Goal: Task Accomplishment & Management: Manage account settings

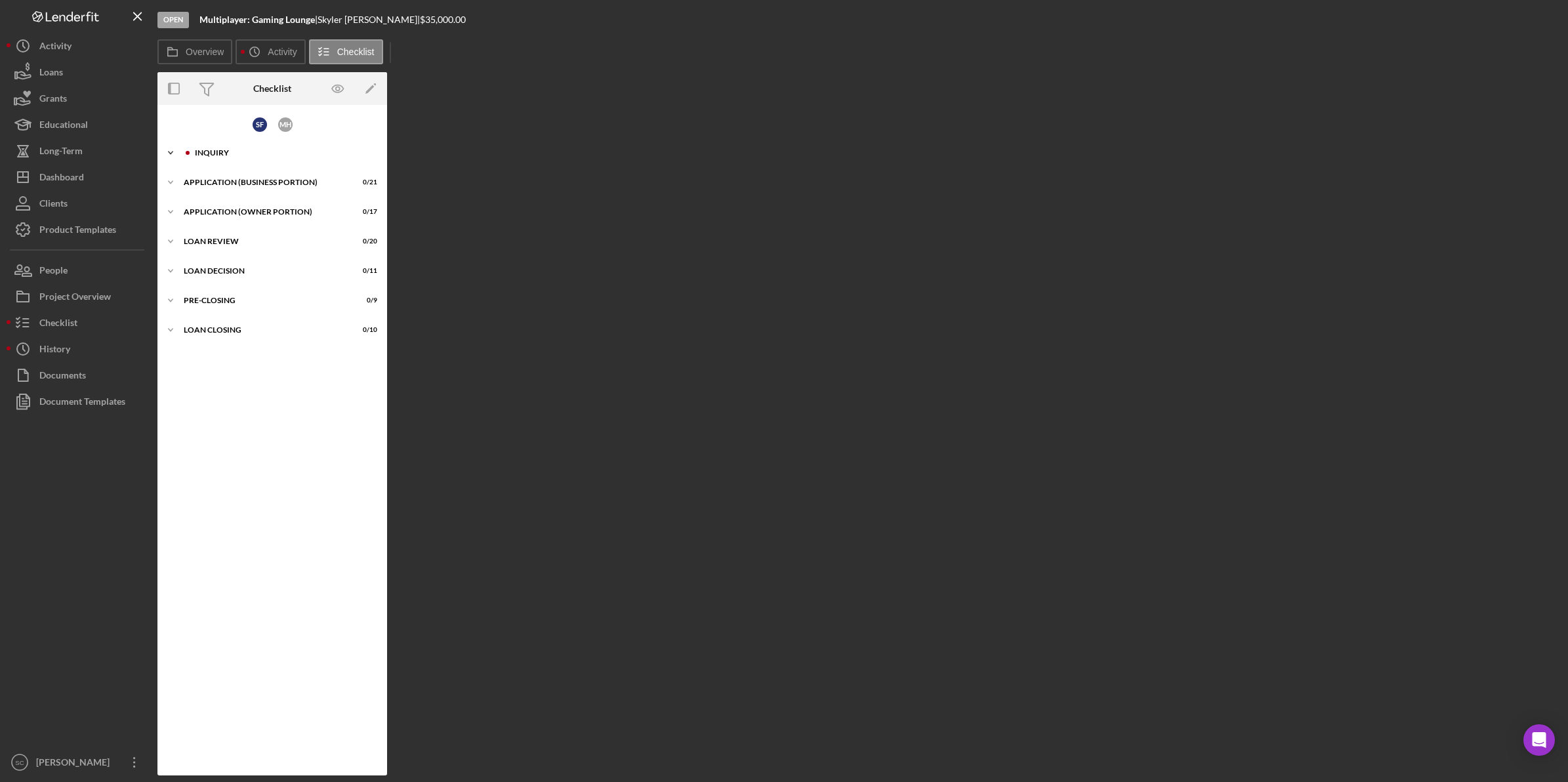
click at [205, 155] on div "INQUIRY" at bounding box center [283, 152] width 176 height 8
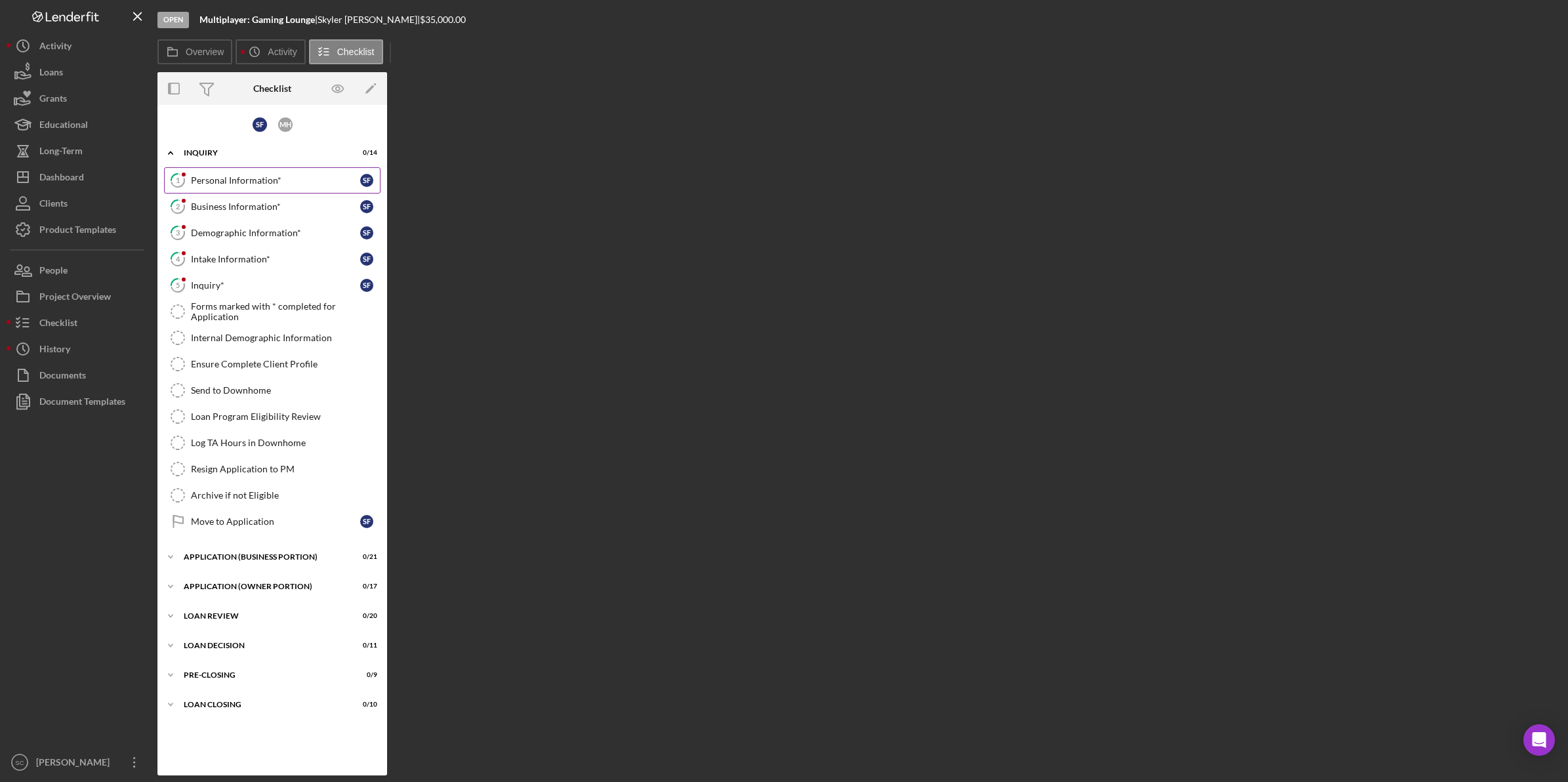
click at [218, 171] on link "1 Personal Information* S F" at bounding box center [272, 180] width 216 height 26
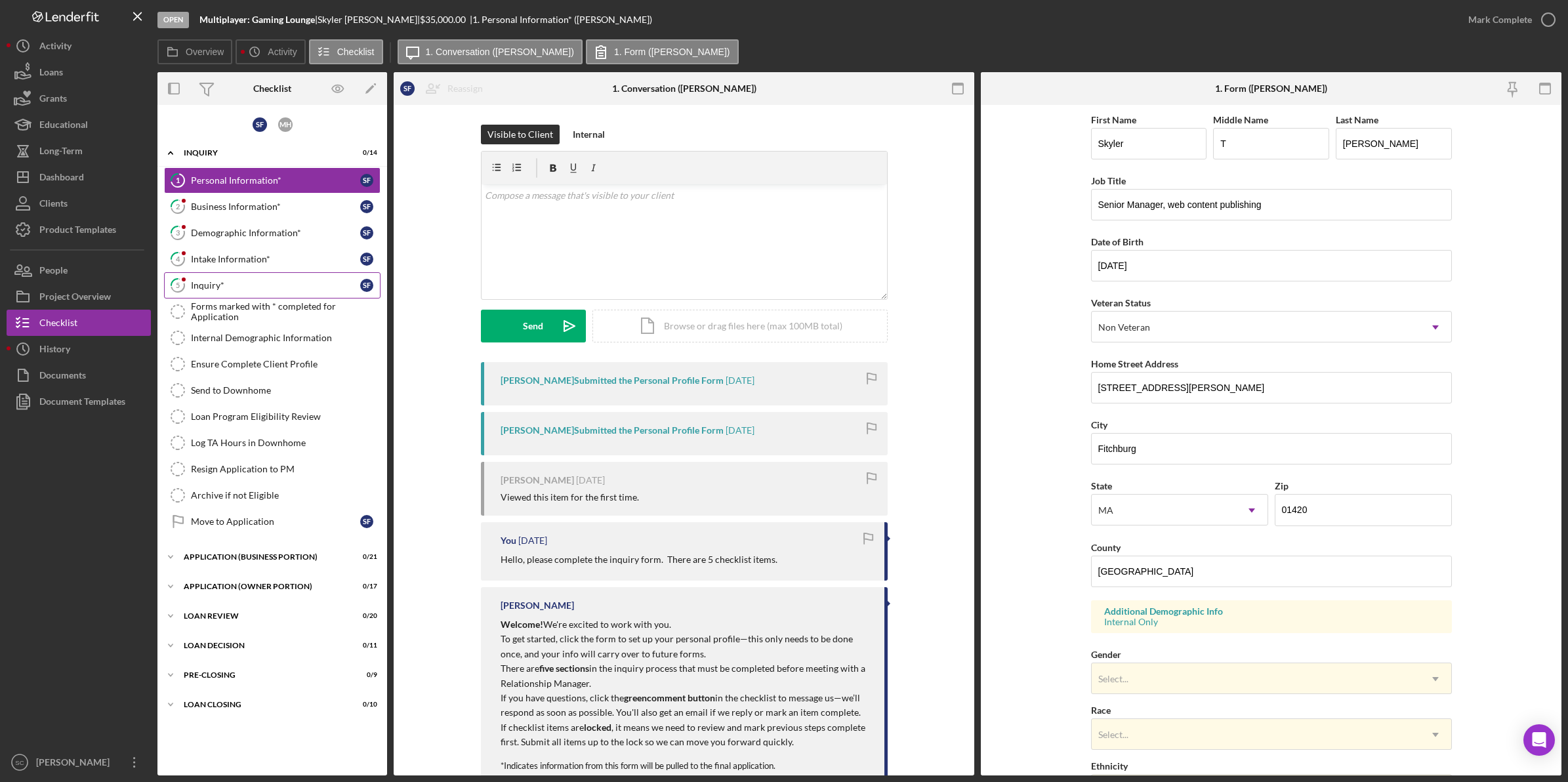
click at [228, 287] on div "Inquiry*" at bounding box center [275, 285] width 169 height 10
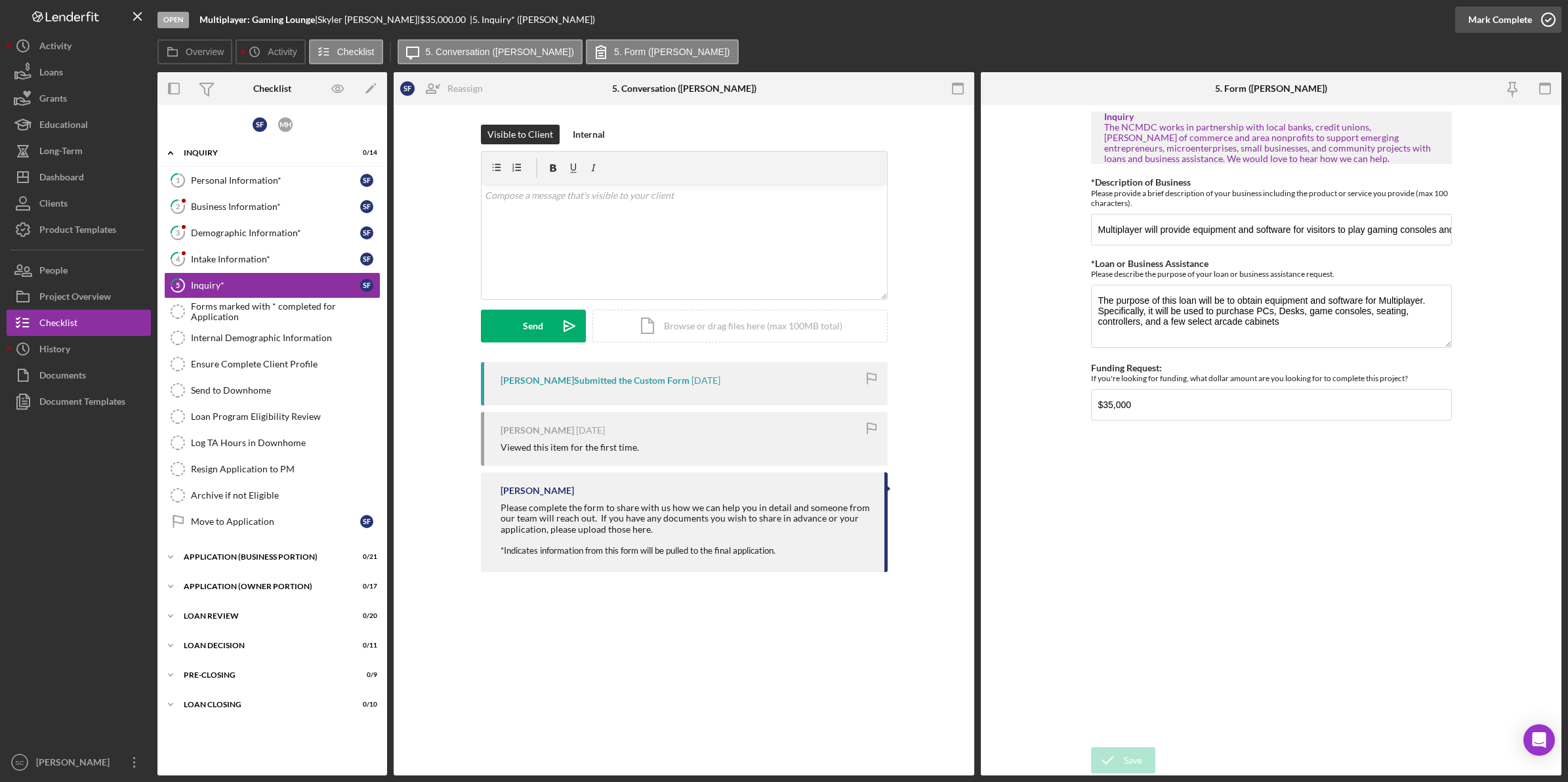
click at [1481, 24] on div "Mark Complete" at bounding box center [1501, 19] width 64 height 26
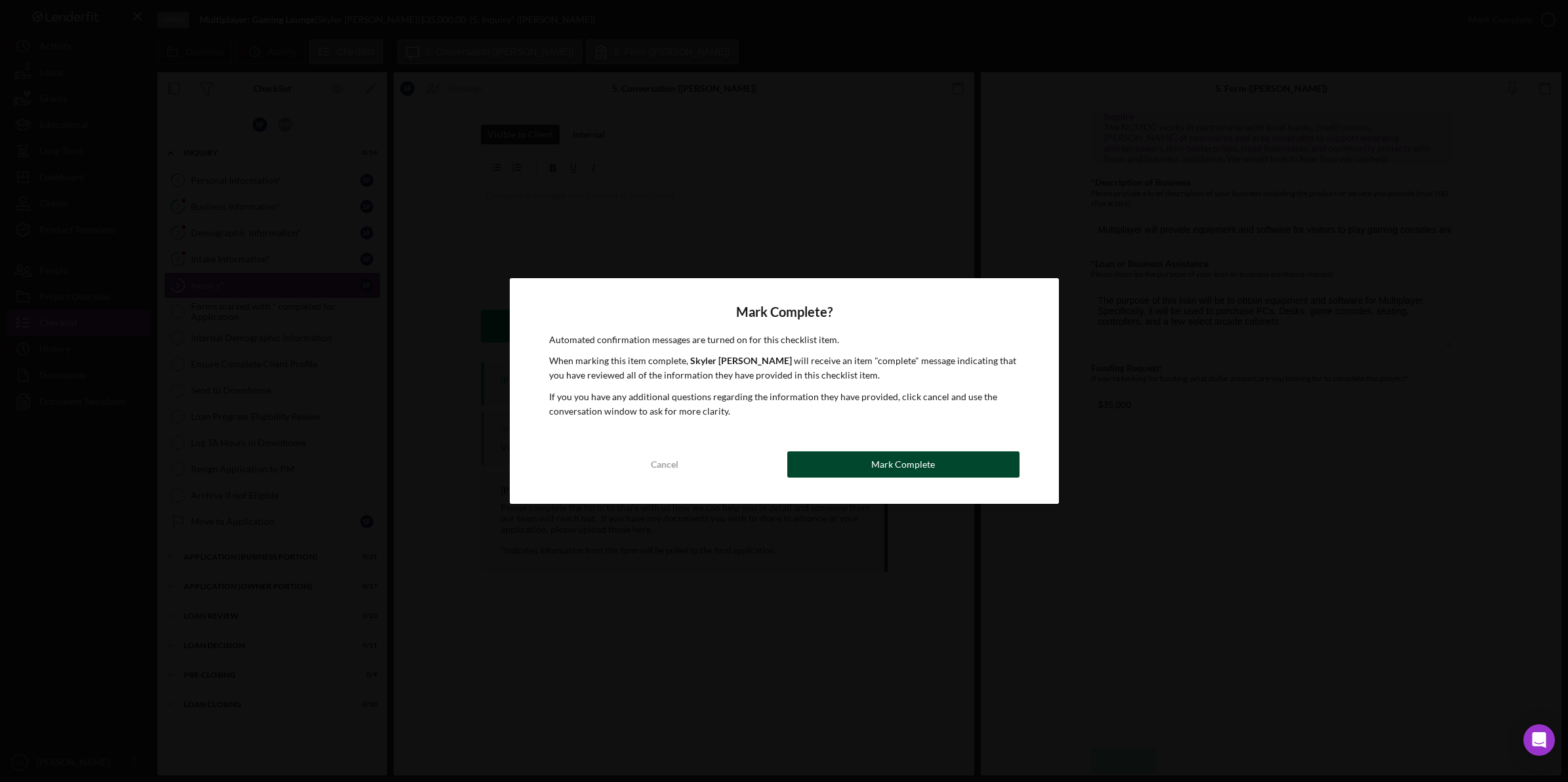
click at [823, 464] on button "Mark Complete" at bounding box center [903, 464] width 232 height 26
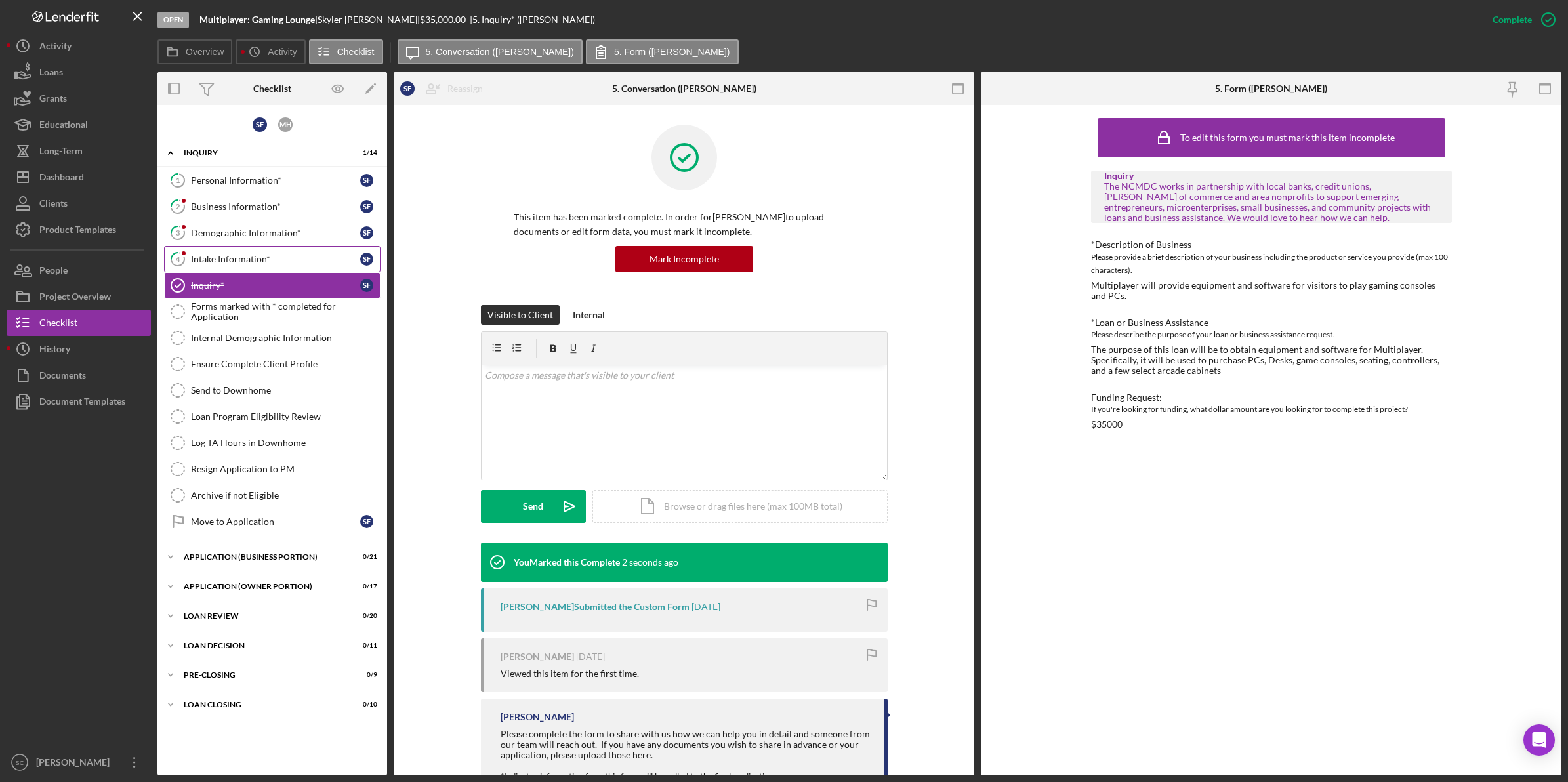
click at [221, 254] on div "Intake Information*" at bounding box center [275, 259] width 169 height 10
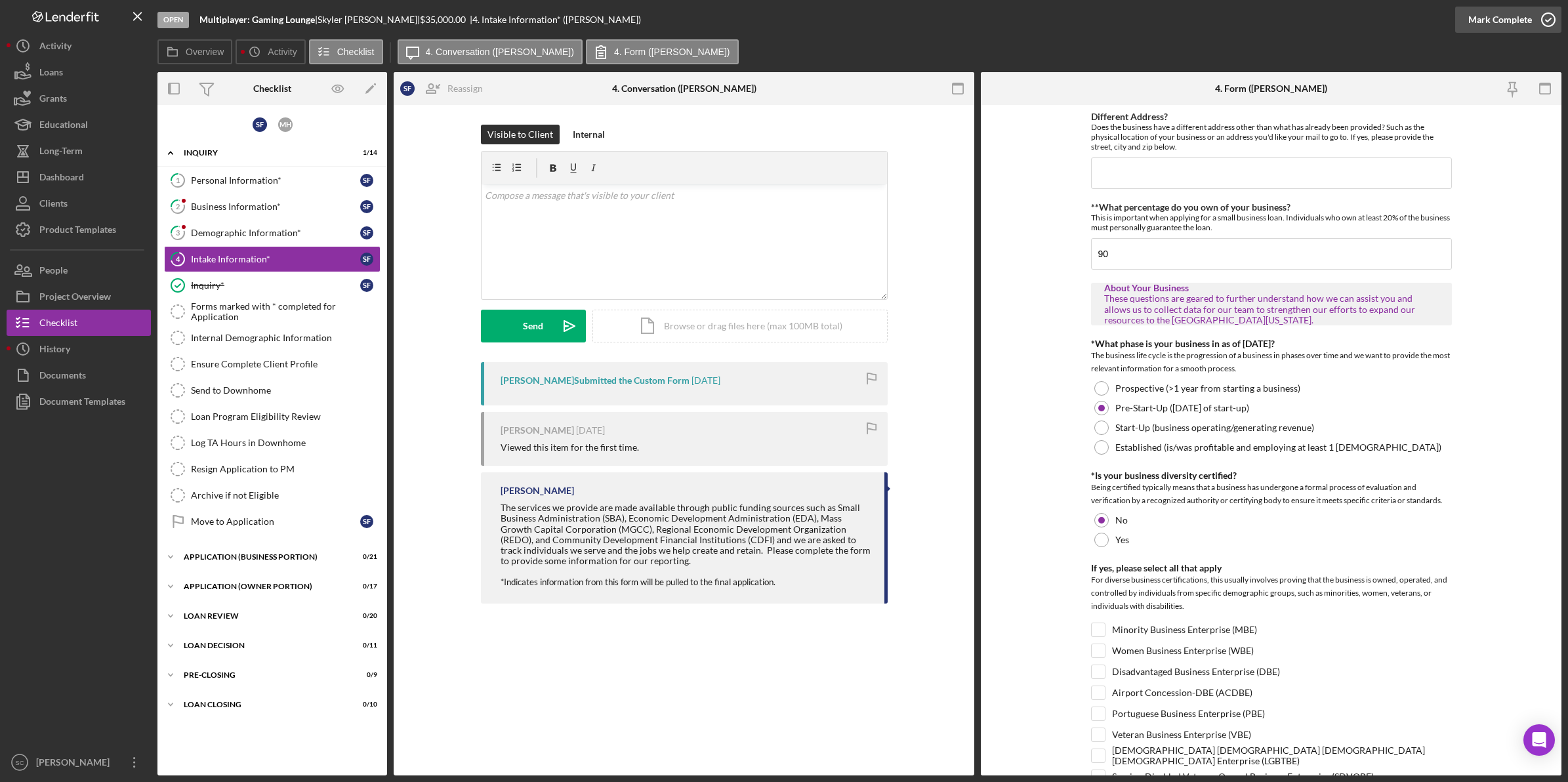
click at [1527, 23] on div "Mark Complete" at bounding box center [1501, 19] width 64 height 26
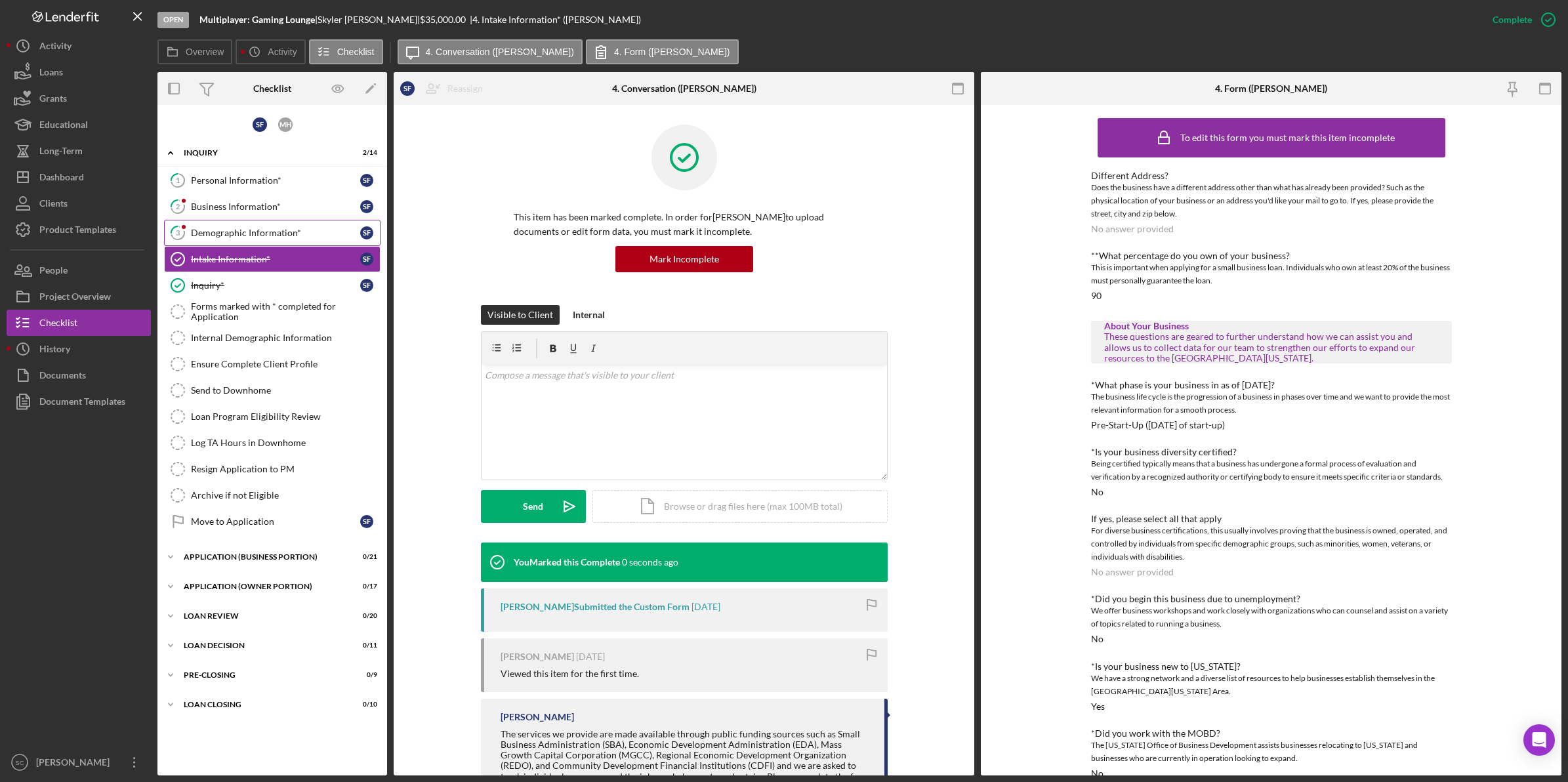
click at [205, 231] on div "Demographic Information*" at bounding box center [275, 232] width 169 height 10
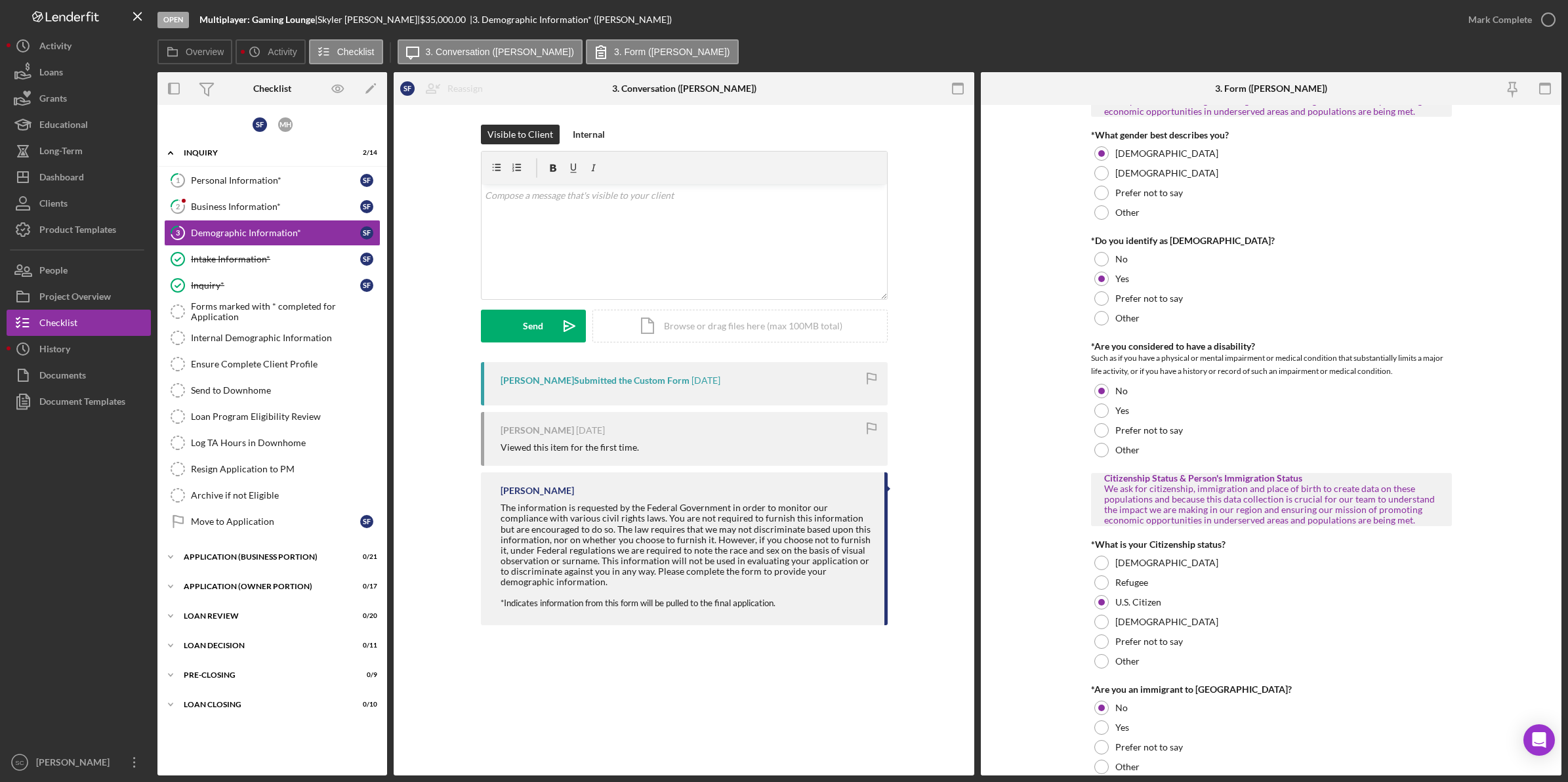
scroll to position [1109, 0]
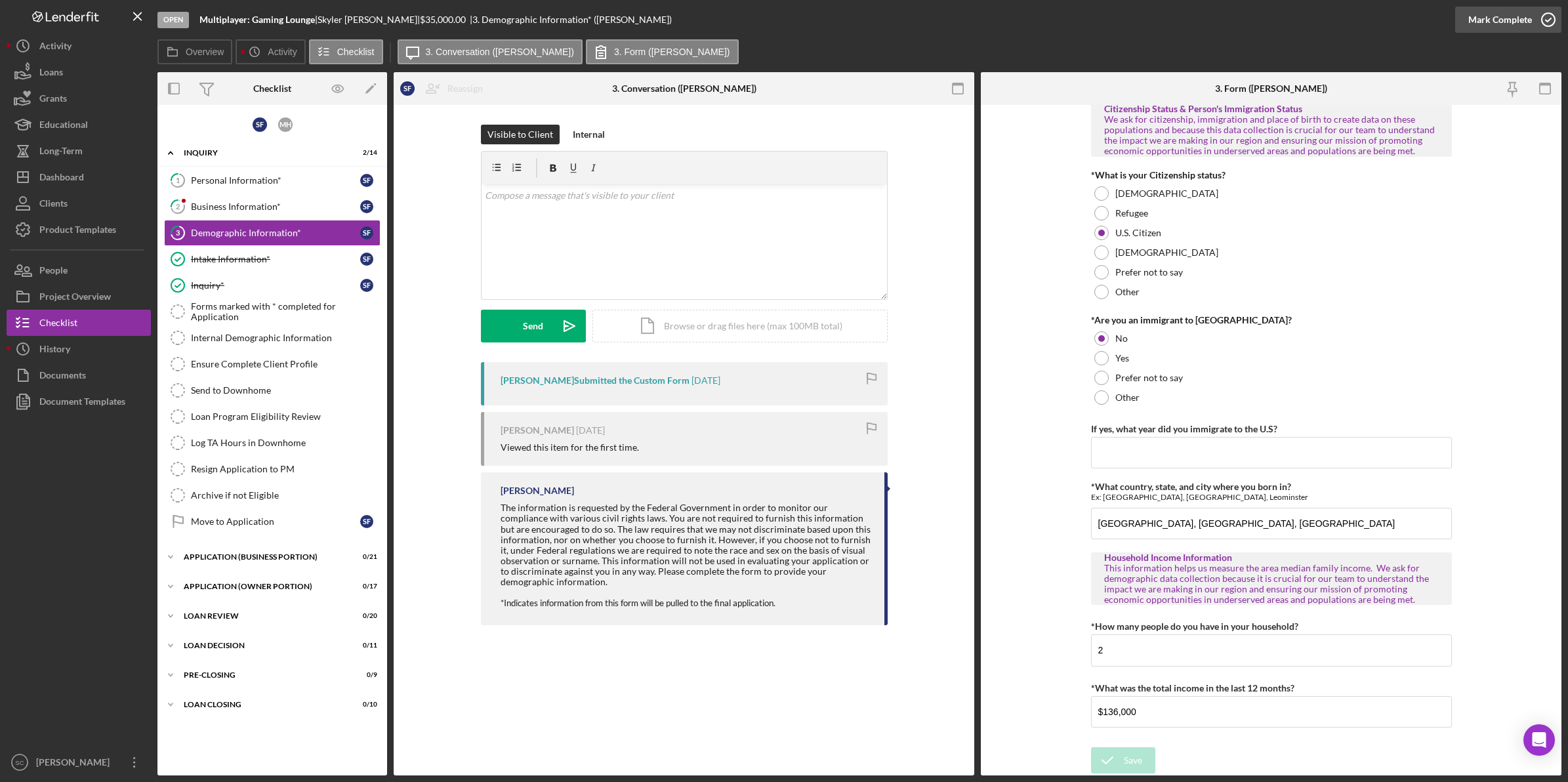
click at [1502, 27] on div "Mark Complete" at bounding box center [1501, 19] width 64 height 26
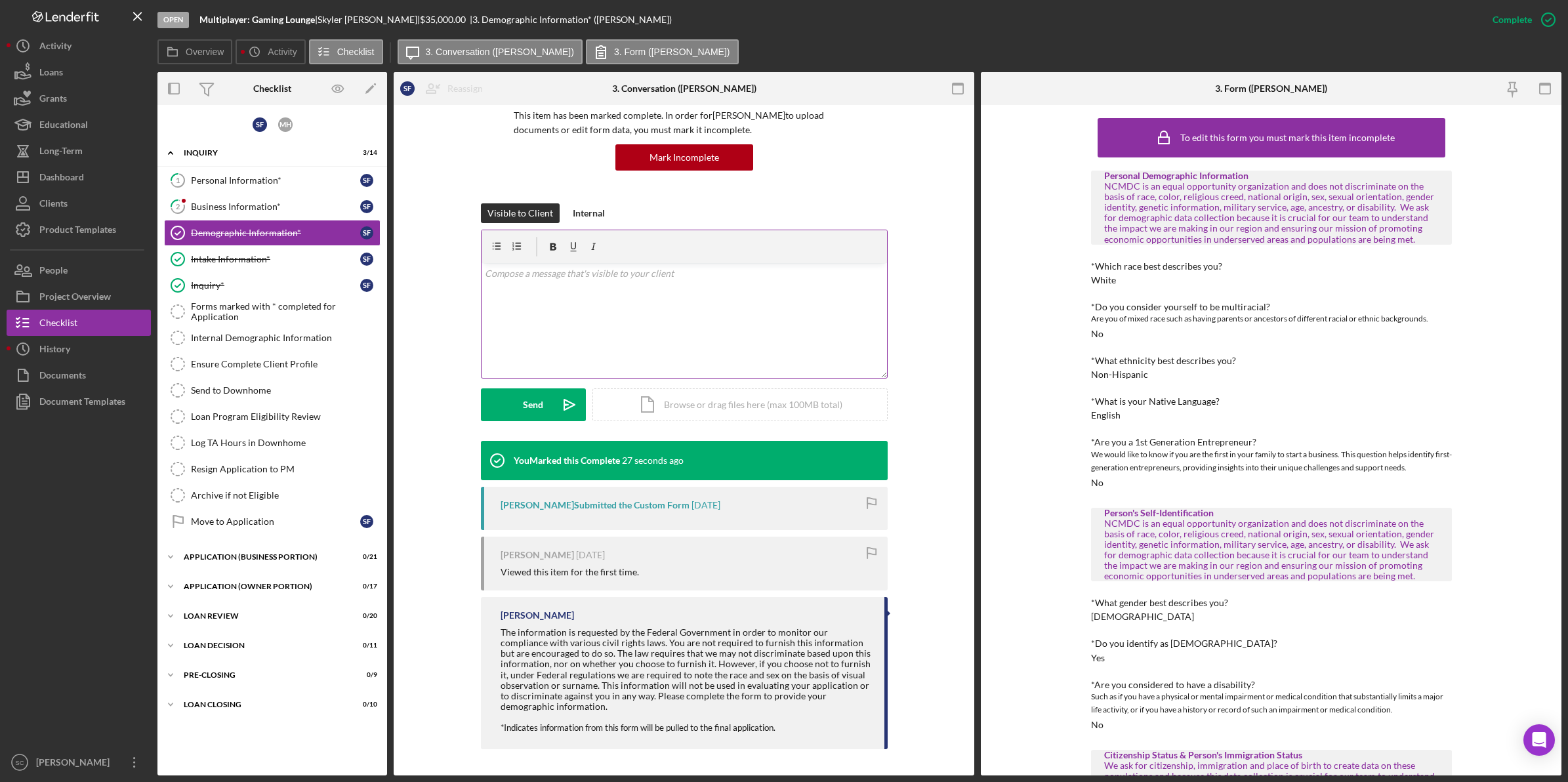
scroll to position [0, 0]
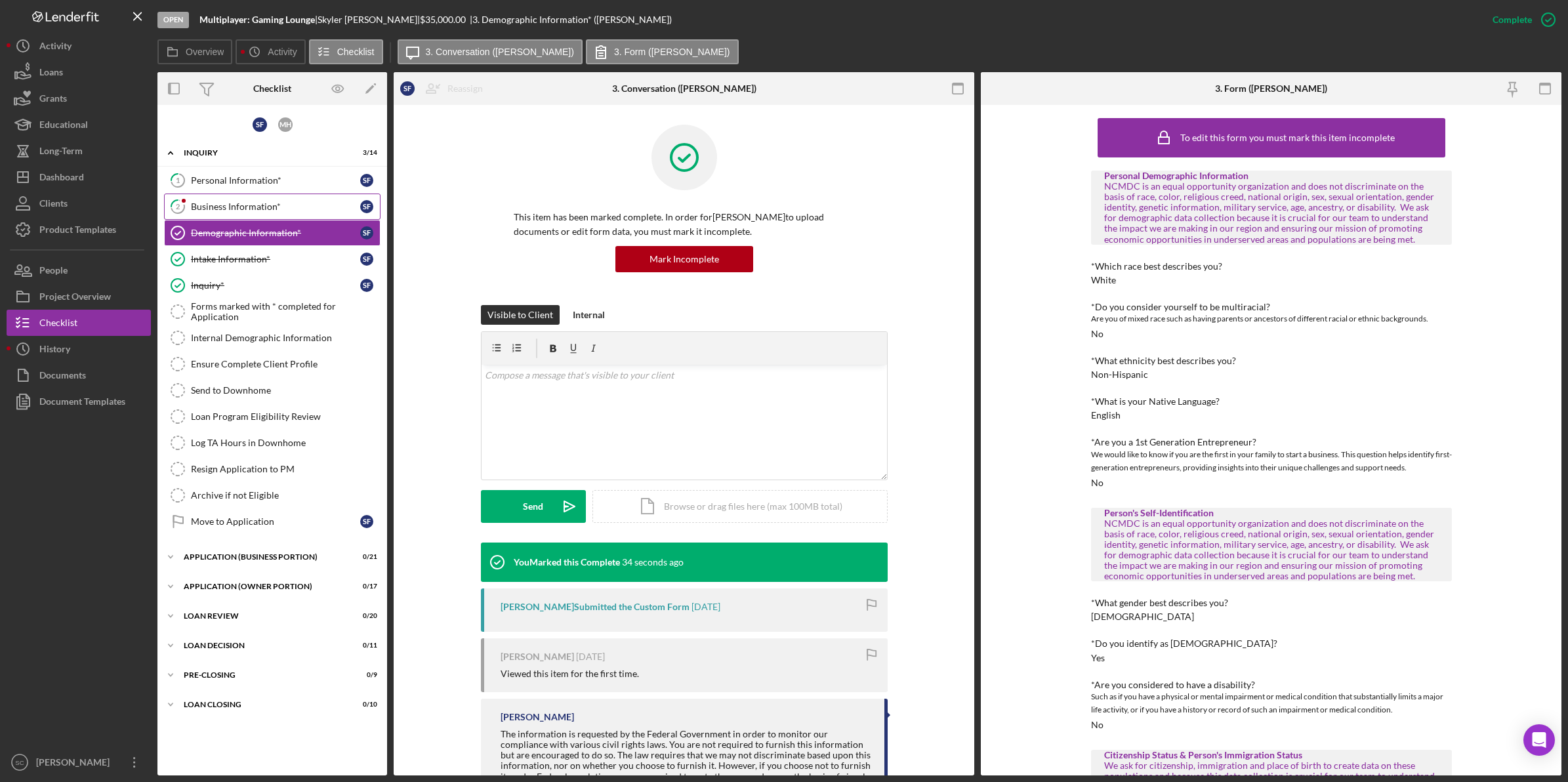
click at [263, 199] on link "2 Business Information* S F" at bounding box center [272, 206] width 216 height 26
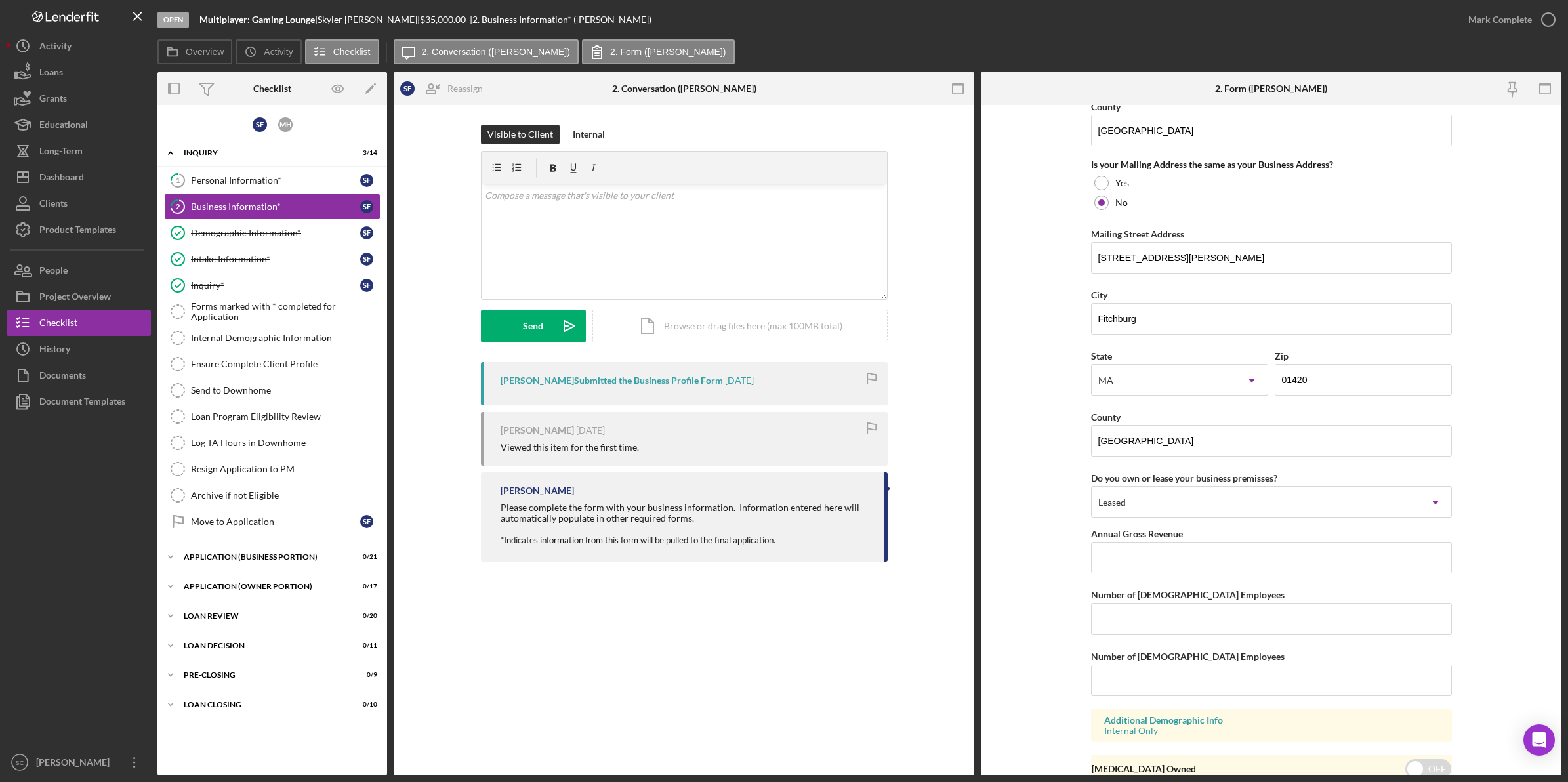
scroll to position [1210, 0]
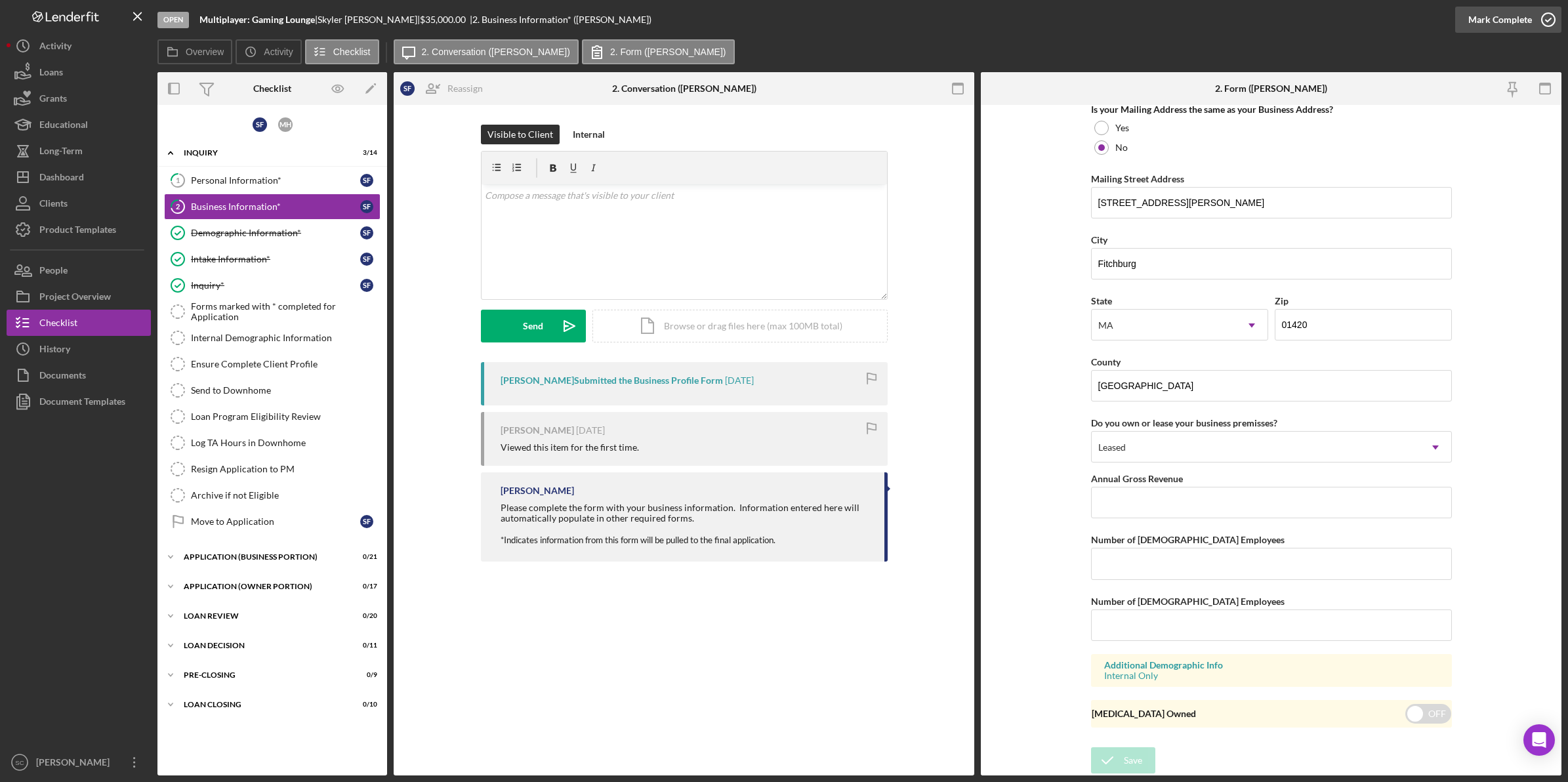
drag, startPoint x: 1470, startPoint y: 19, endPoint x: 1195, endPoint y: 79, distance: 281.5
click at [1467, 19] on button "Mark Complete" at bounding box center [1508, 19] width 106 height 26
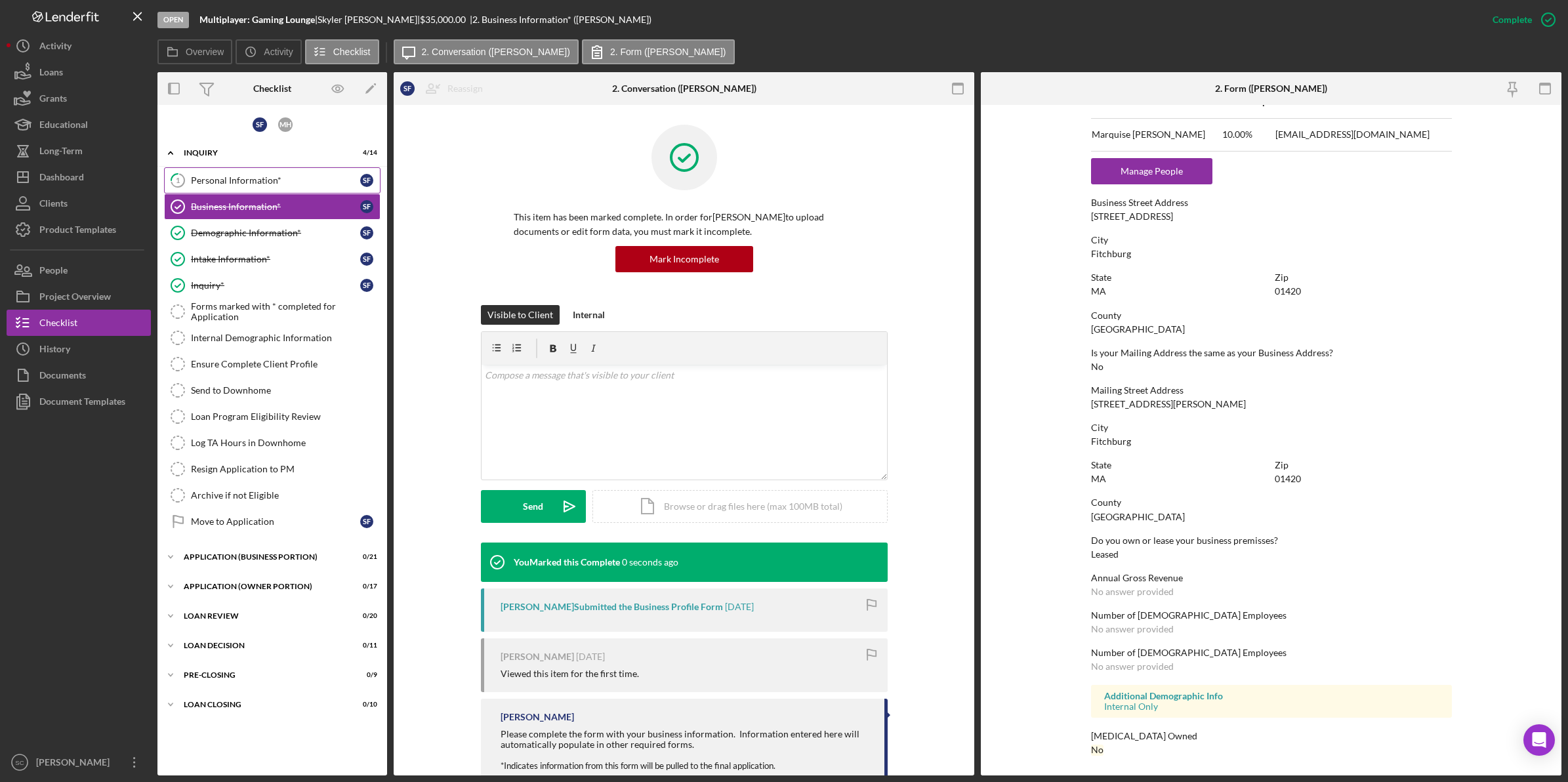
scroll to position [618, 0]
click at [242, 180] on div "Personal Information*" at bounding box center [275, 180] width 169 height 10
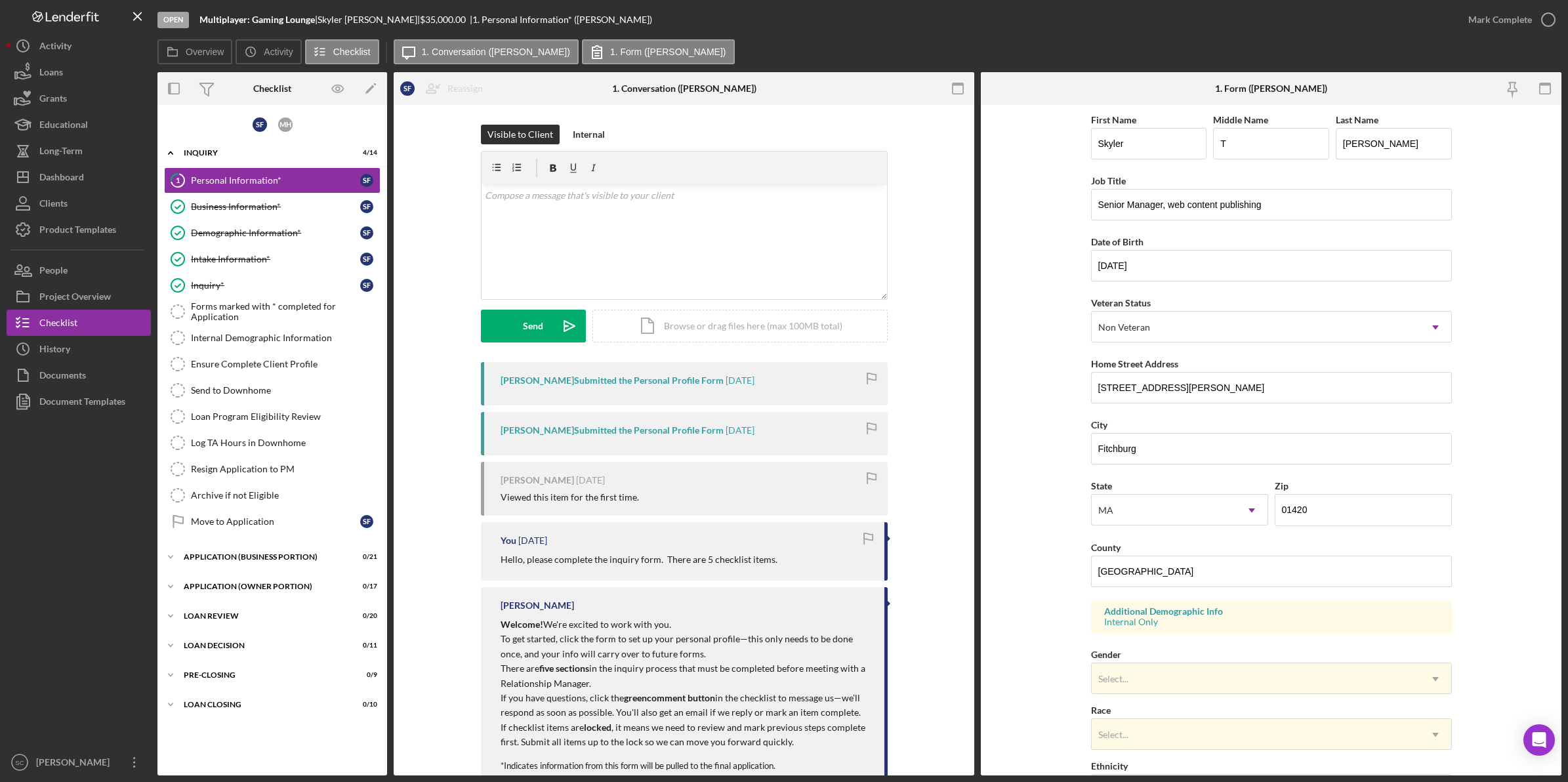
scroll to position [207, 0]
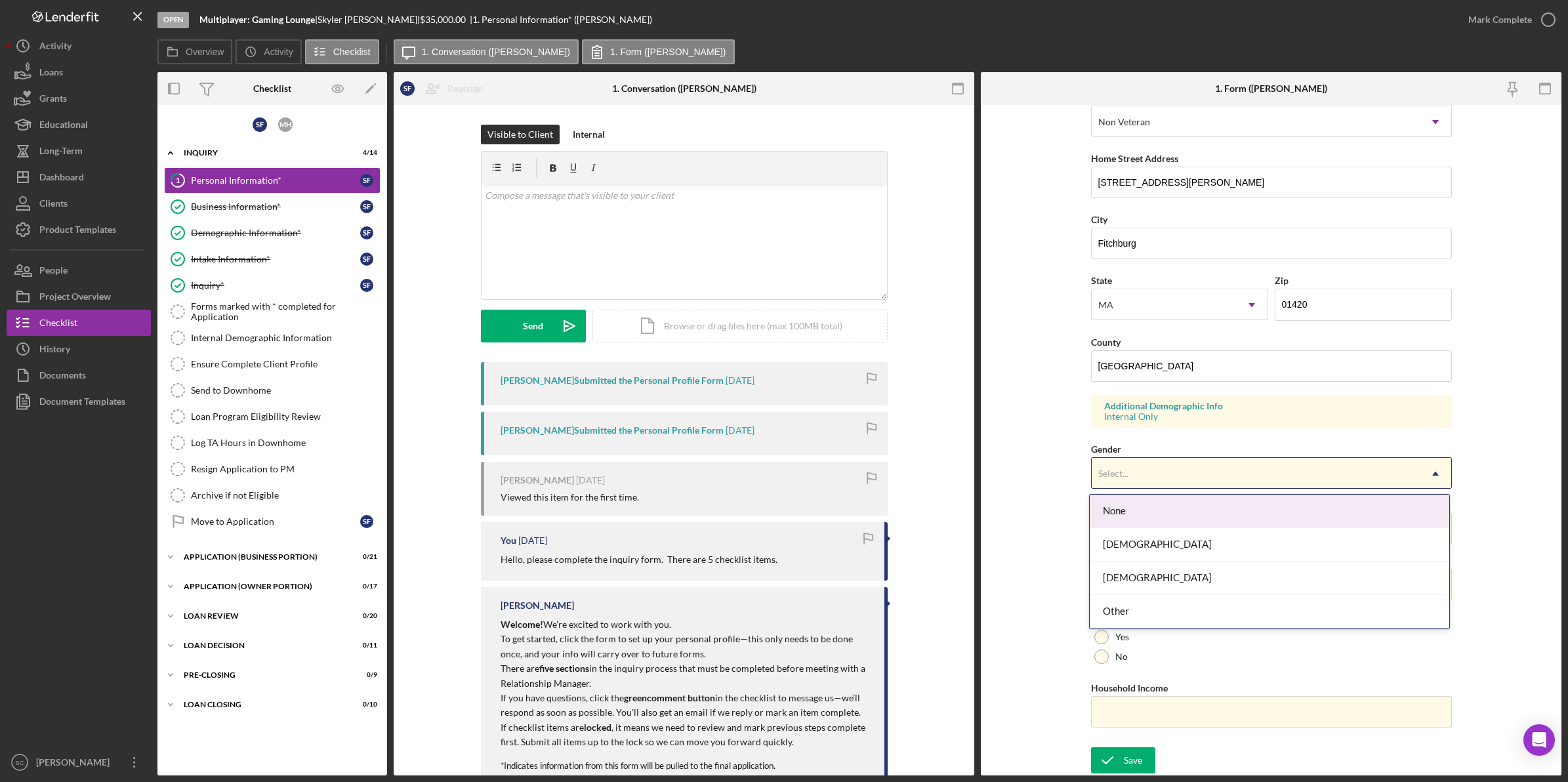
click at [1129, 470] on div "Select..." at bounding box center [1256, 474] width 328 height 30
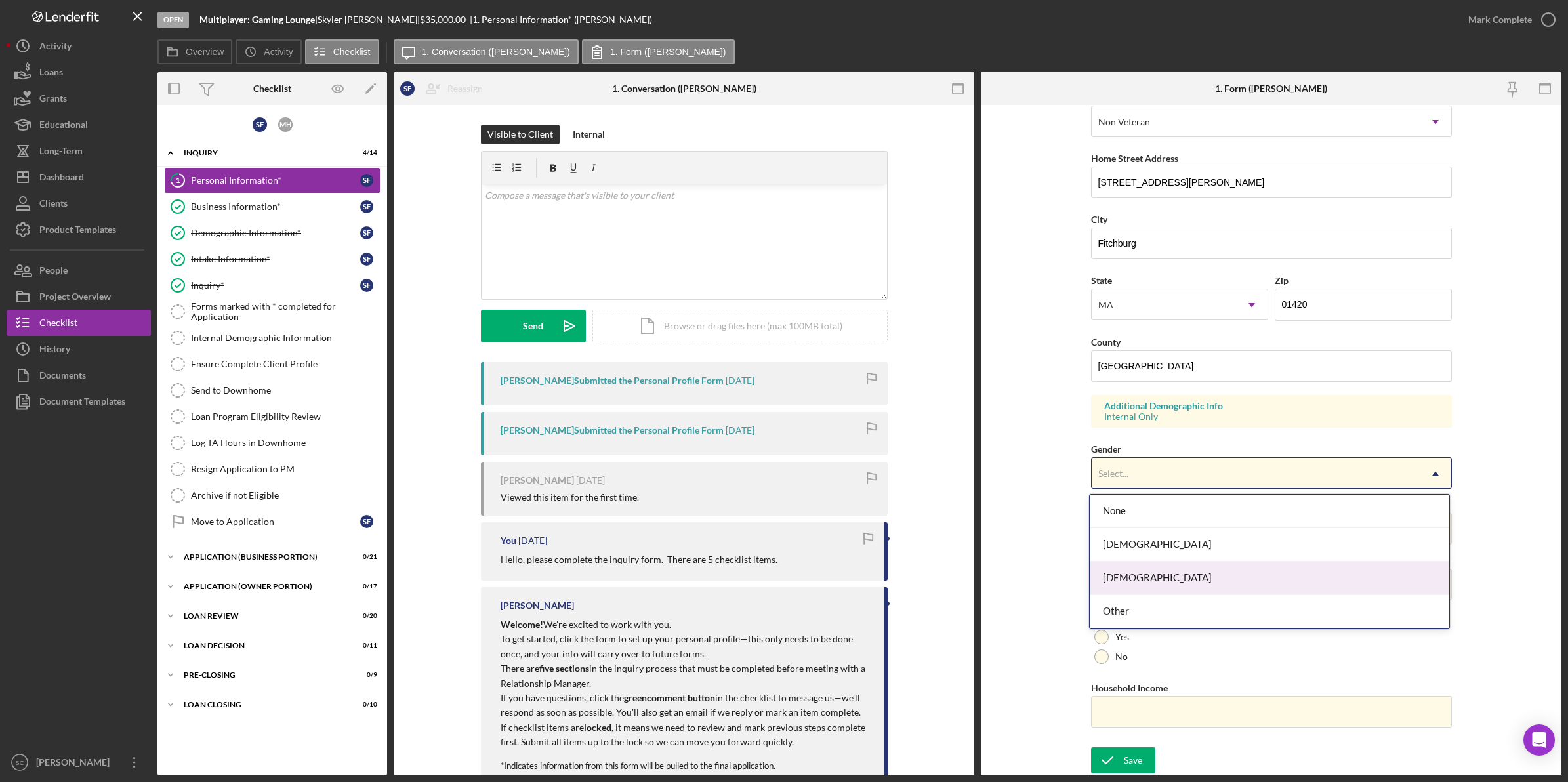
click at [1129, 572] on div "[DEMOGRAPHIC_DATA]" at bounding box center [1269, 578] width 359 height 34
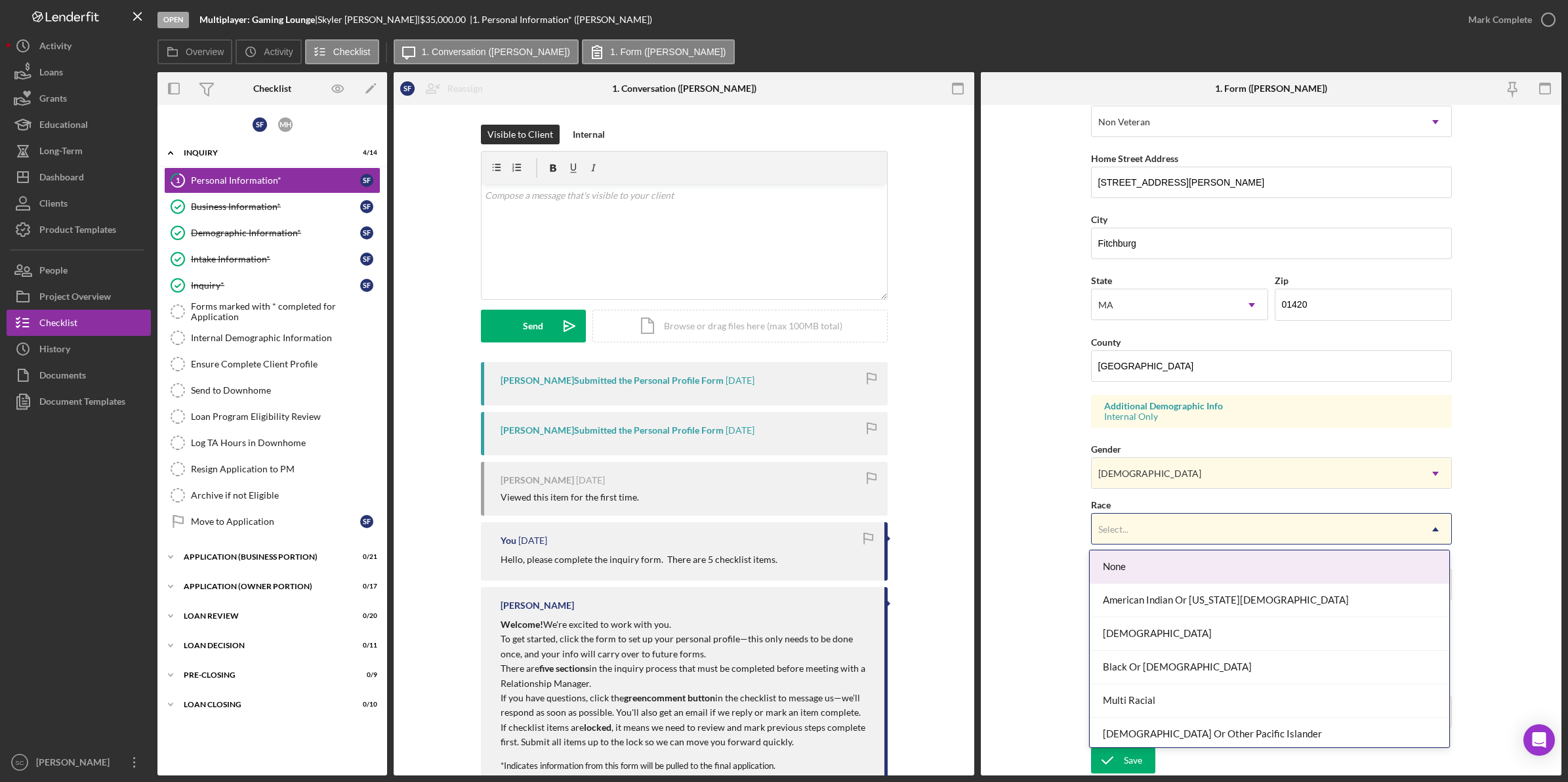
click at [1132, 524] on div "Select..." at bounding box center [1256, 529] width 328 height 30
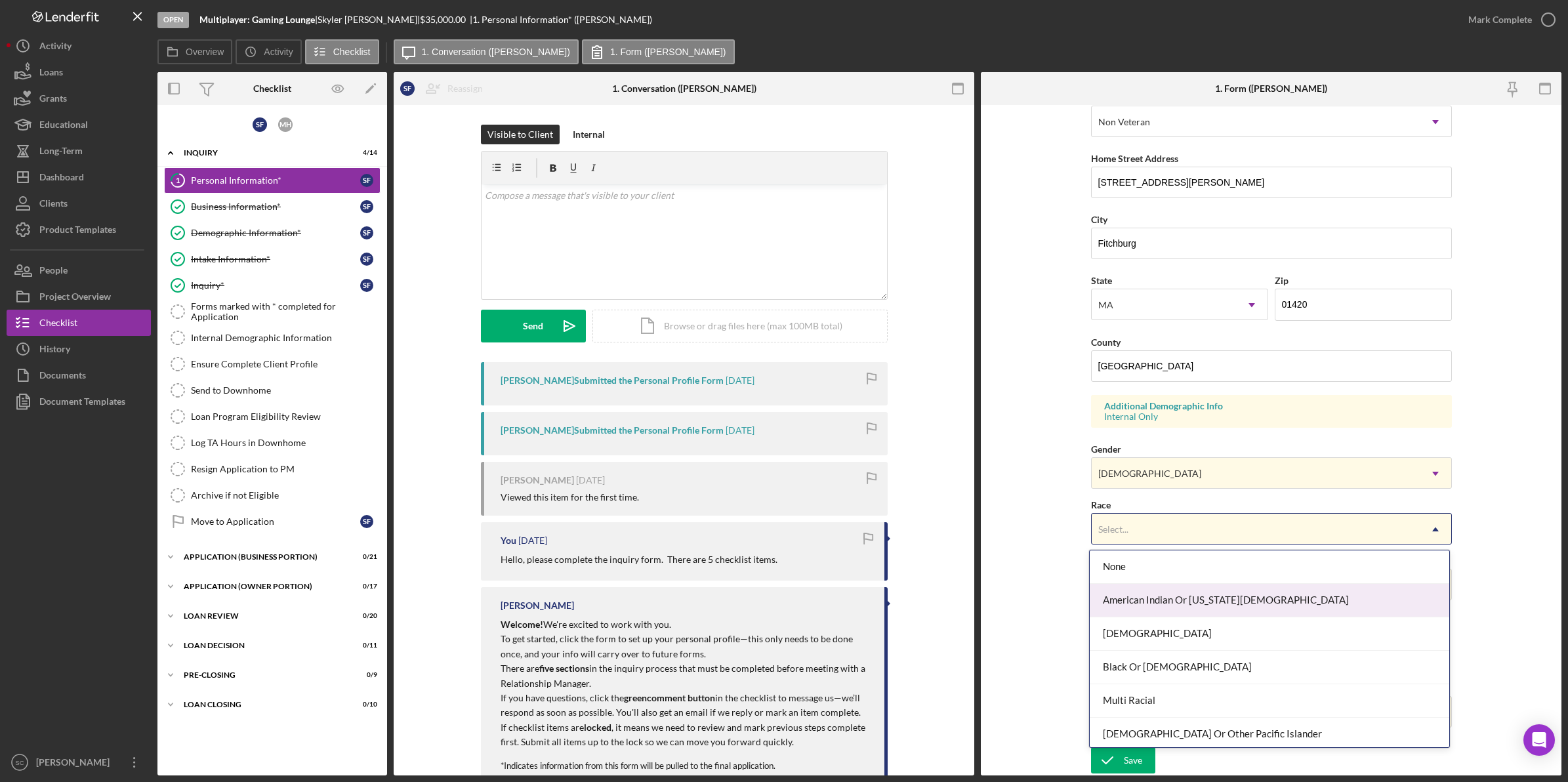
scroll to position [72, 0]
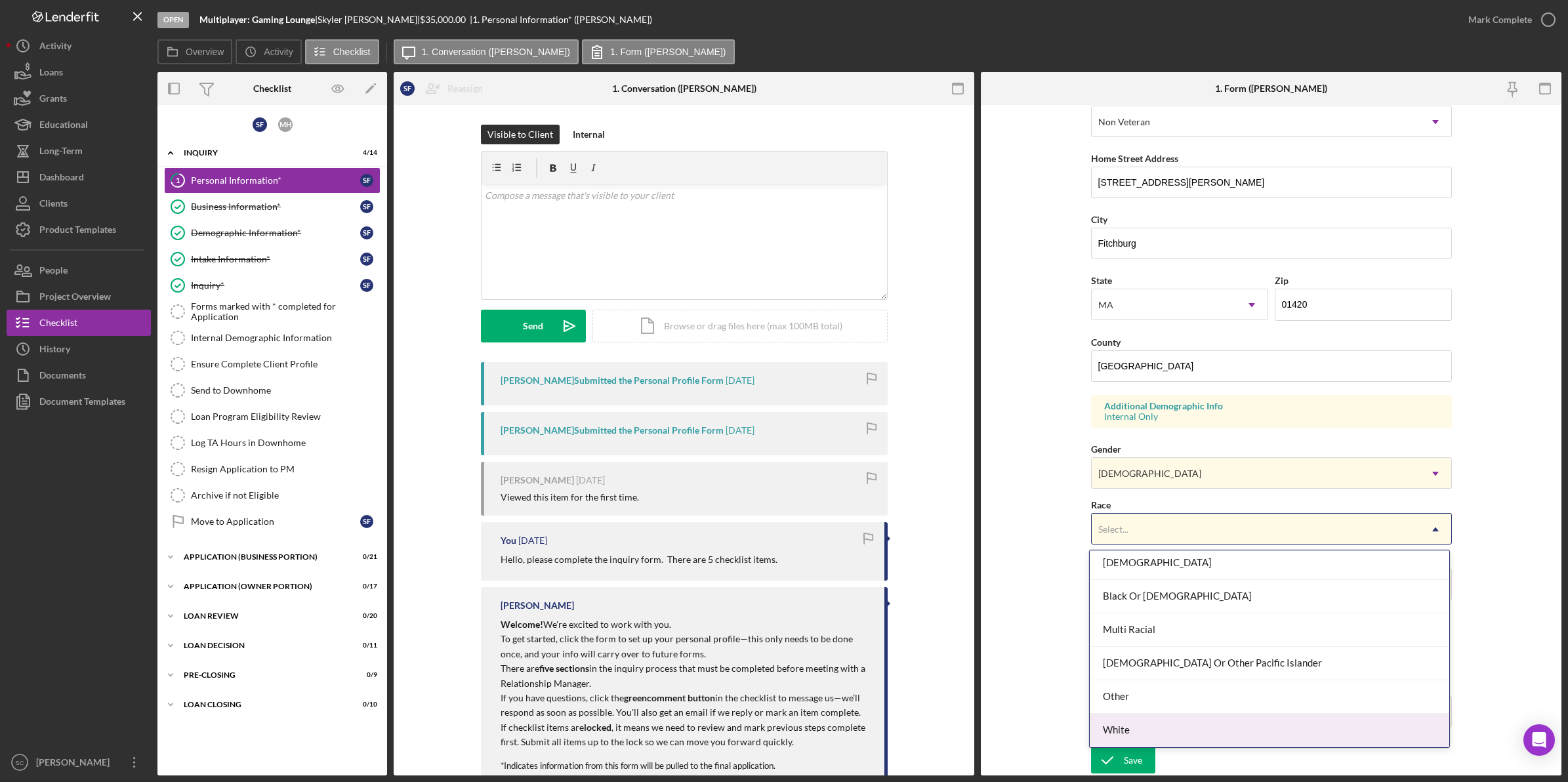
click at [1119, 726] on div "White" at bounding box center [1269, 731] width 359 height 34
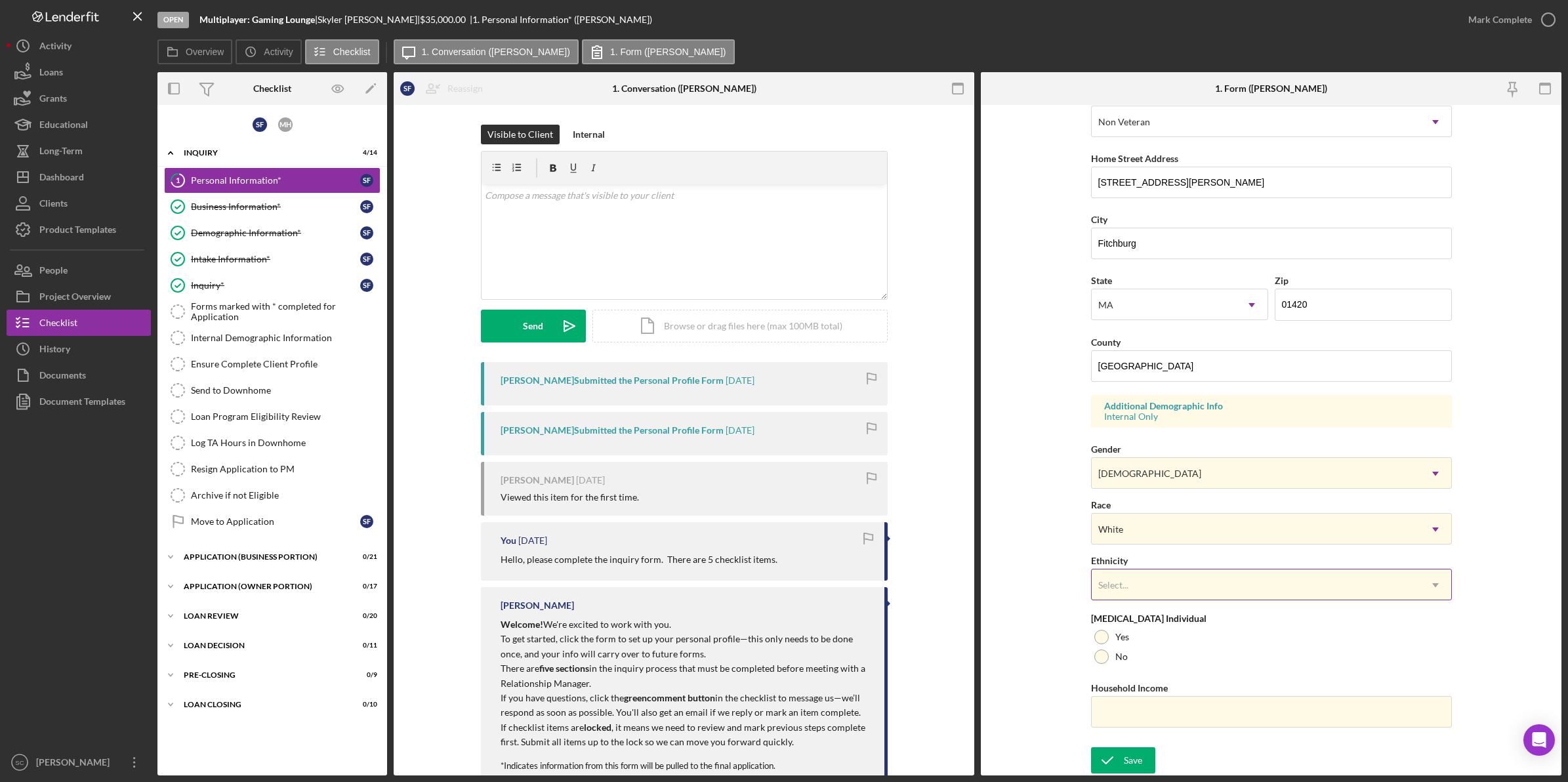
click at [1126, 589] on div "Select..." at bounding box center [1114, 585] width 30 height 10
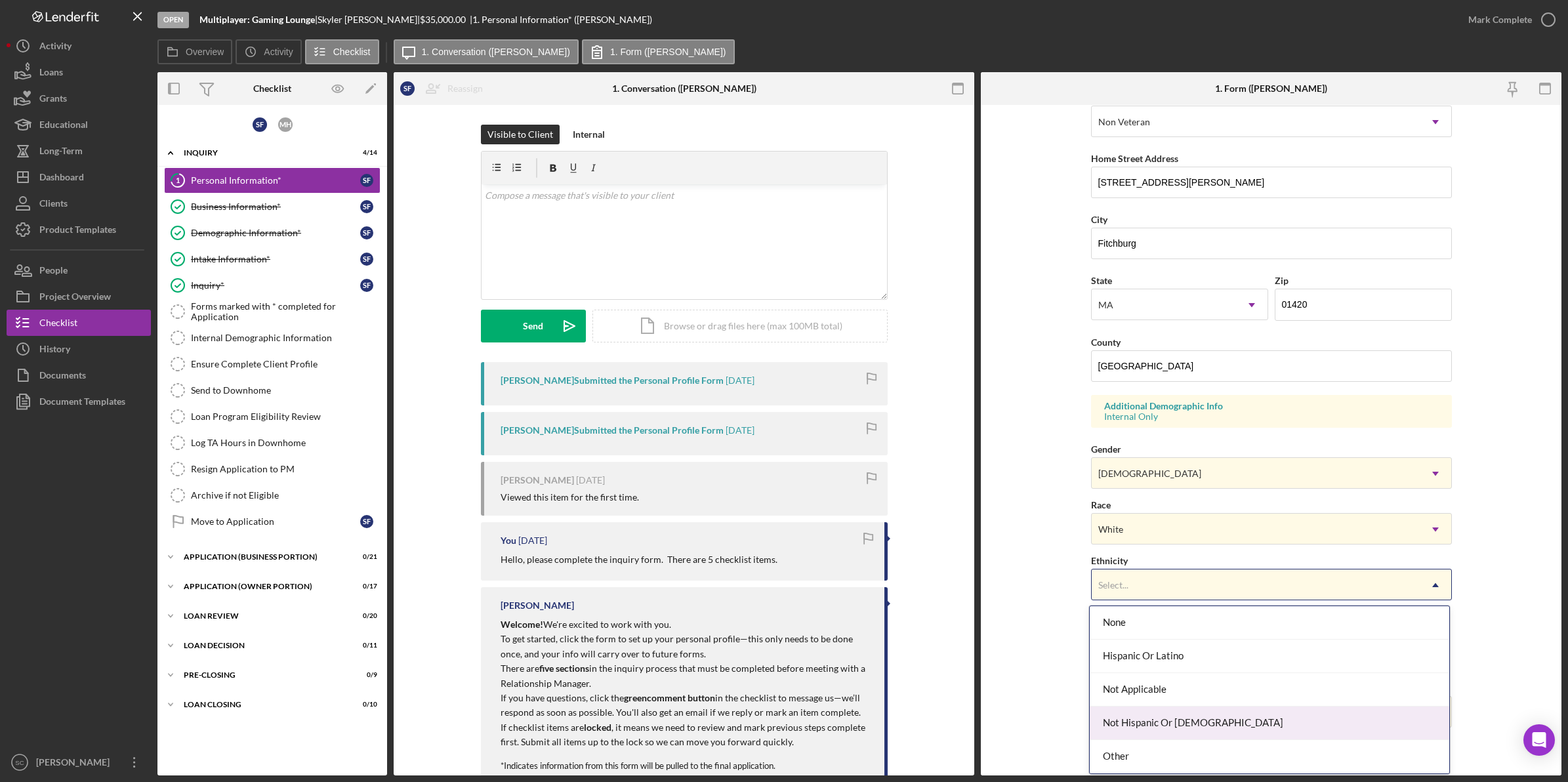
click at [1132, 713] on div "Not Hispanic Or [DEMOGRAPHIC_DATA]" at bounding box center [1269, 724] width 359 height 34
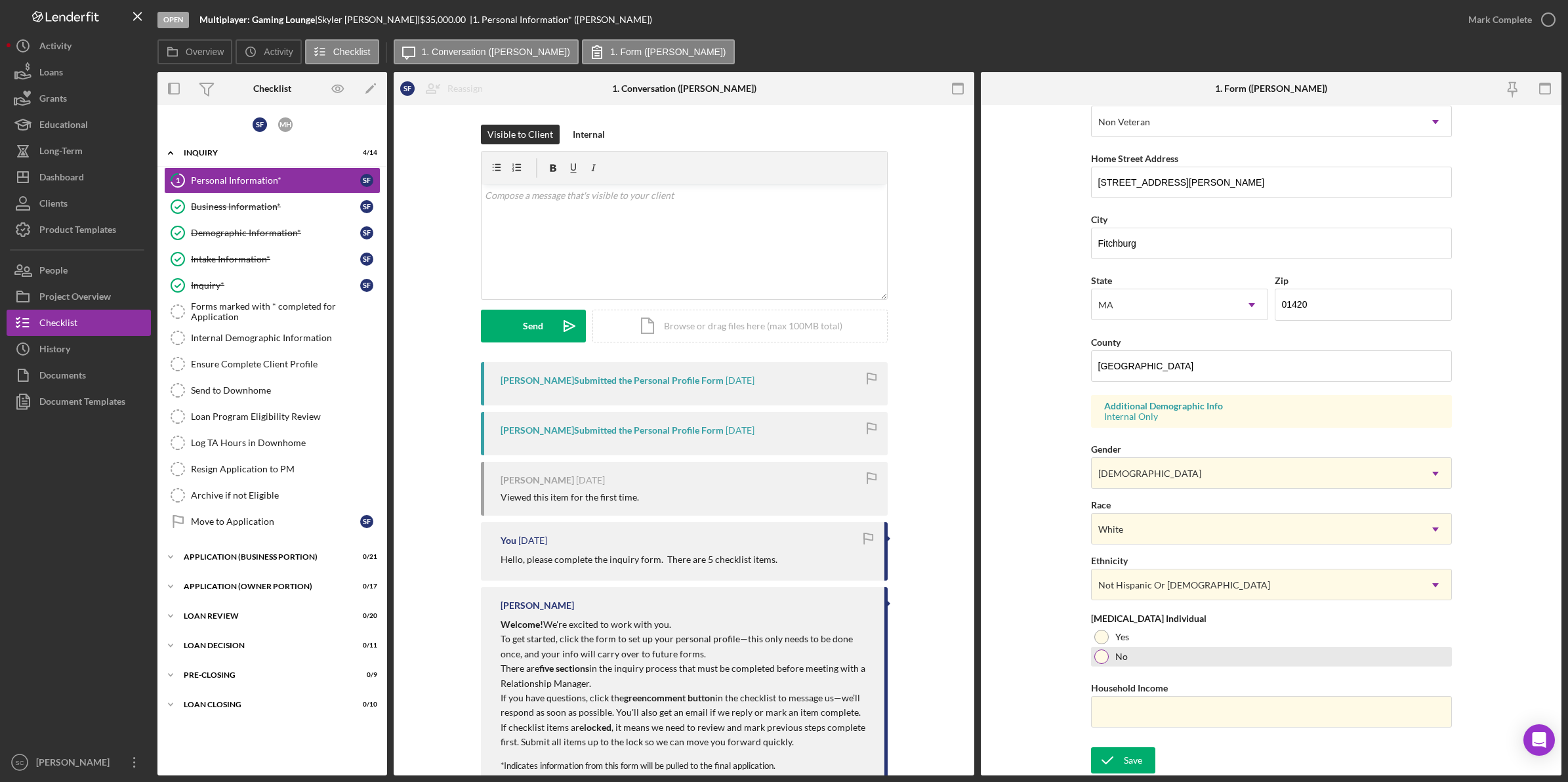
click at [1103, 655] on div at bounding box center [1101, 657] width 14 height 14
click at [1116, 714] on input "Household Income" at bounding box center [1271, 711] width 361 height 31
type input "$136,000"
click at [1091, 747] on button "Save" at bounding box center [1123, 760] width 64 height 26
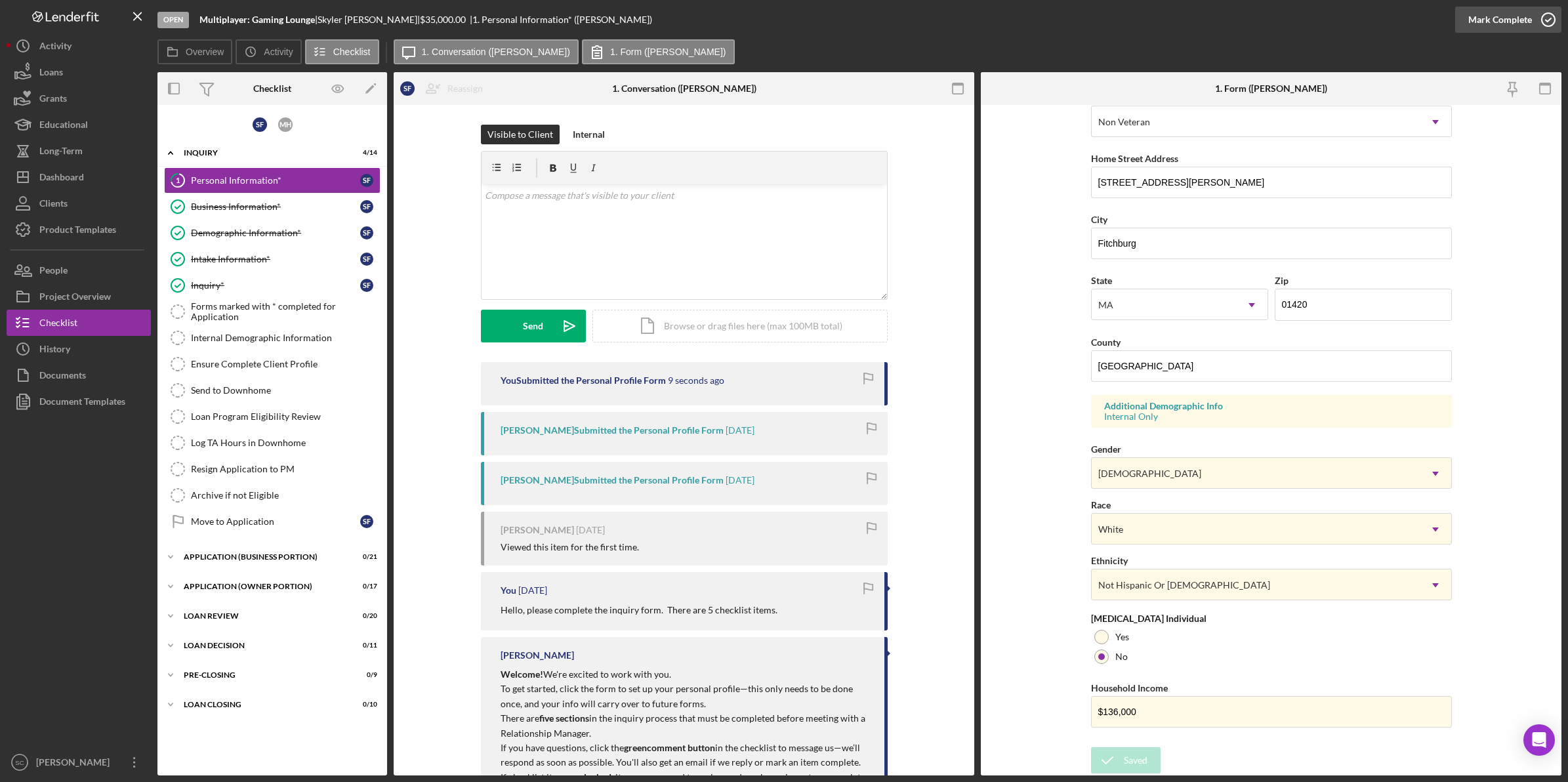
click at [1504, 20] on div "Mark Complete" at bounding box center [1501, 19] width 64 height 26
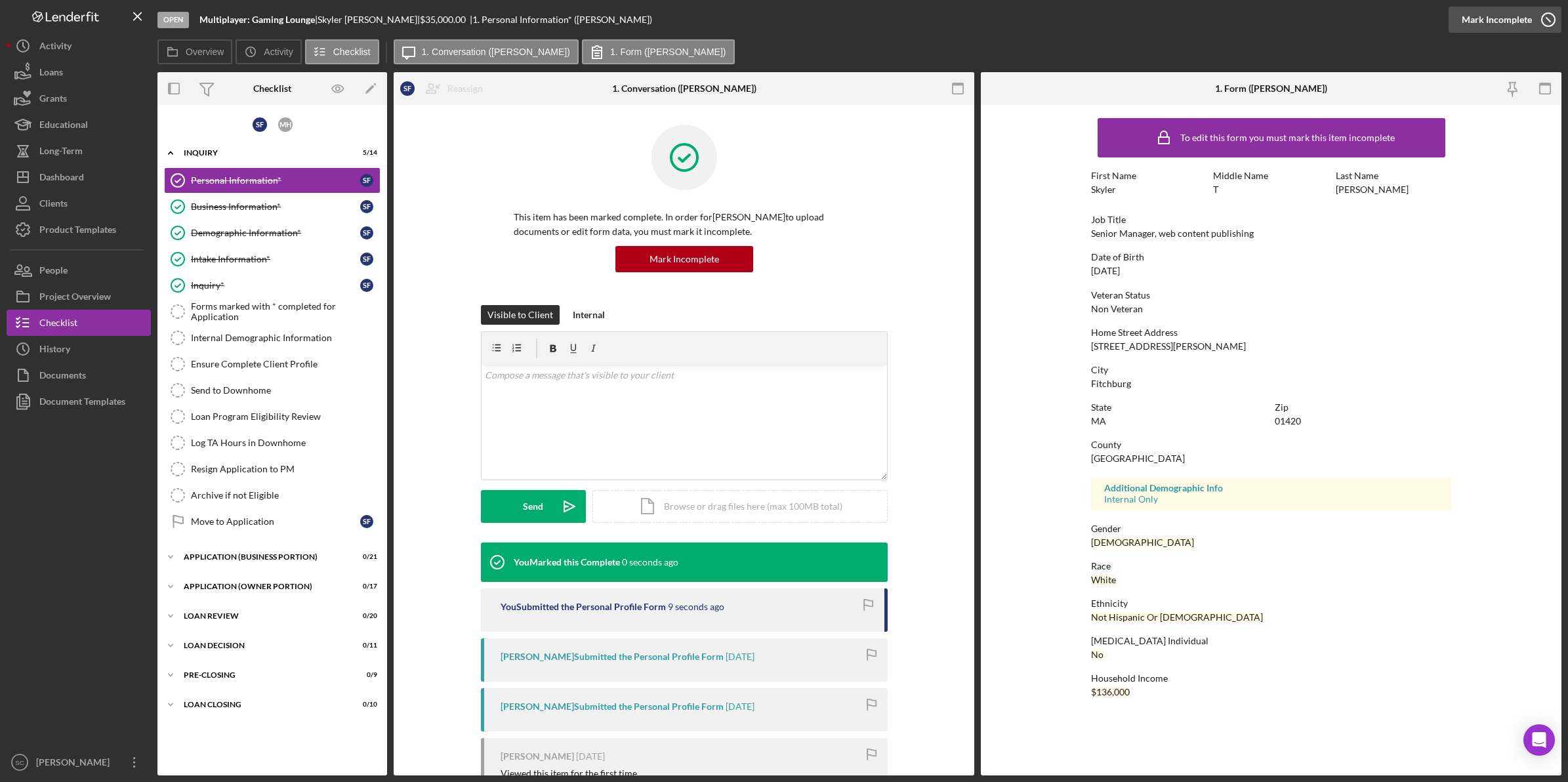
scroll to position [0, 0]
click at [284, 306] on link "Forms marked with * completed for Application Forms marked with * completed for…" at bounding box center [272, 311] width 216 height 26
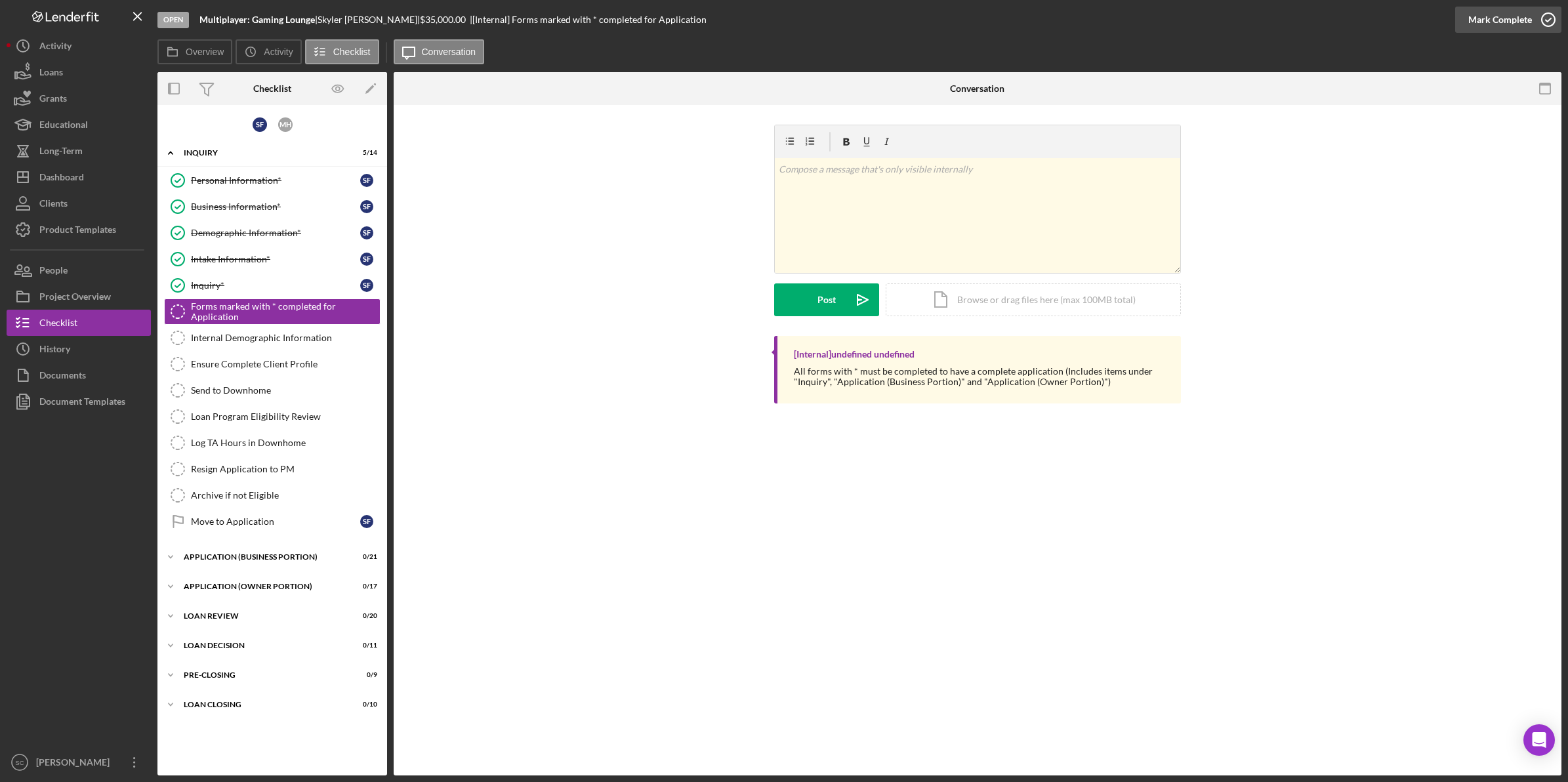
click at [1507, 19] on div "Mark Complete" at bounding box center [1501, 19] width 64 height 26
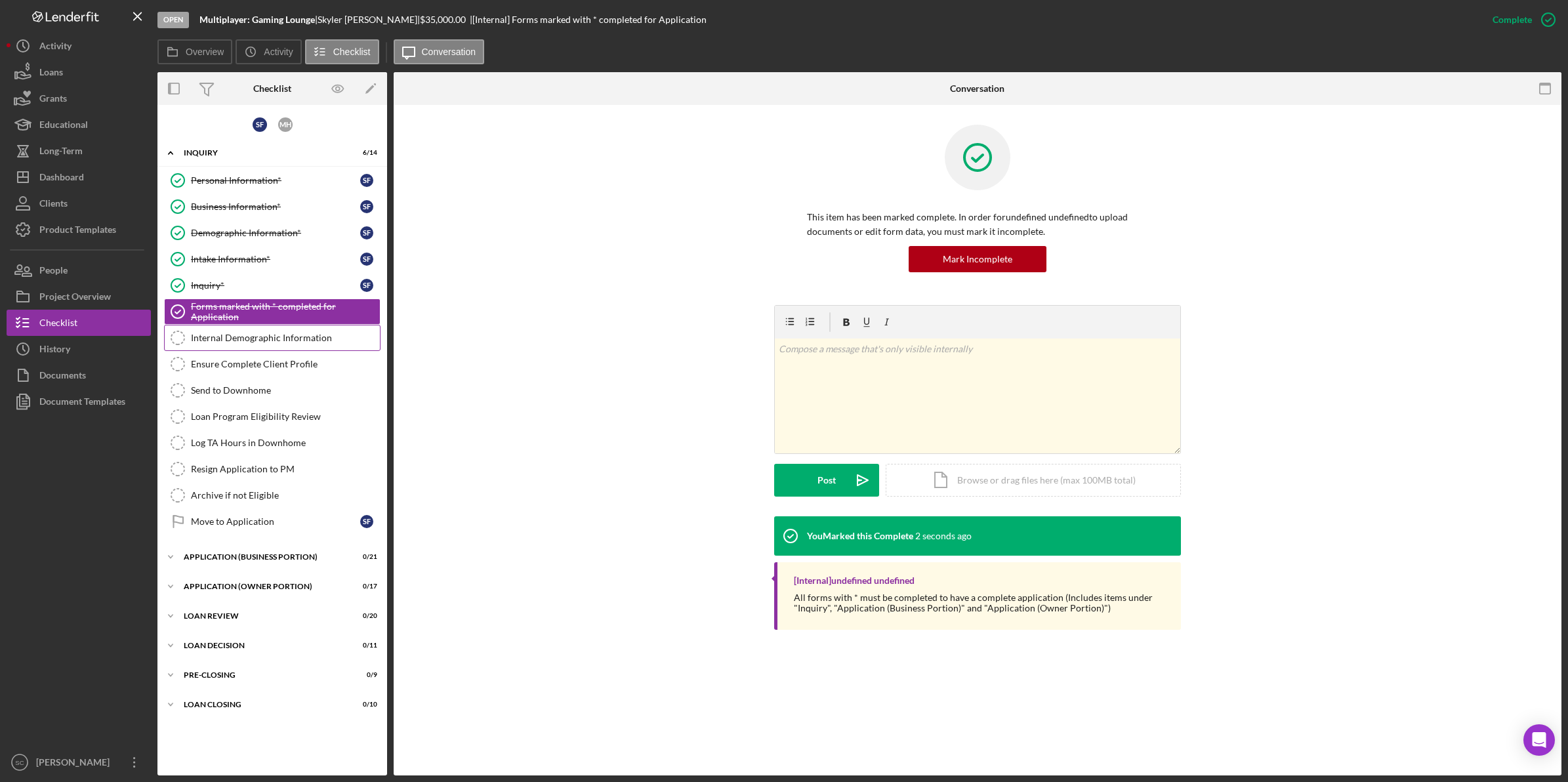
click at [272, 339] on div "Internal Demographic Information" at bounding box center [285, 338] width 189 height 10
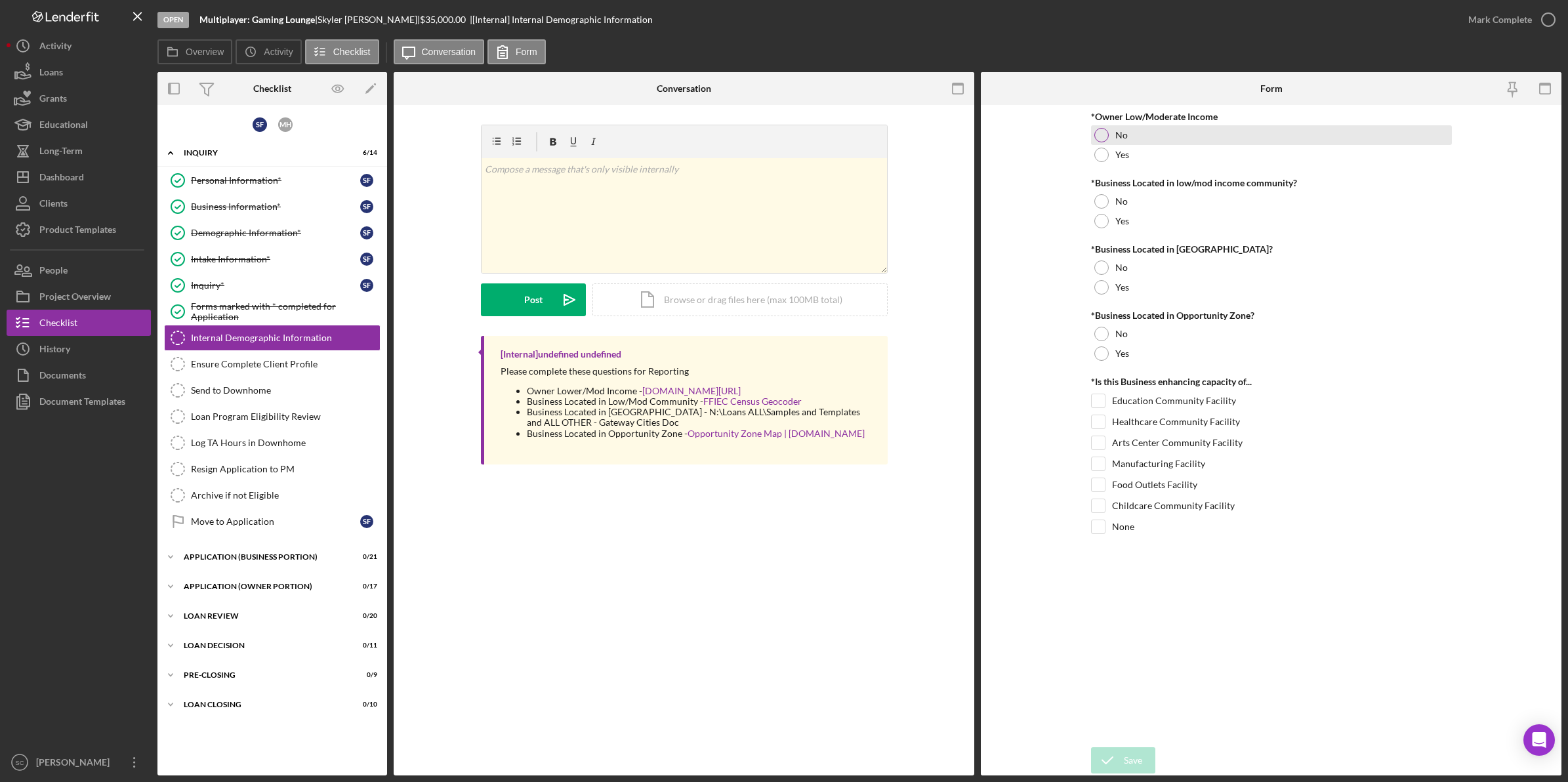
click at [1100, 132] on div at bounding box center [1101, 135] width 14 height 14
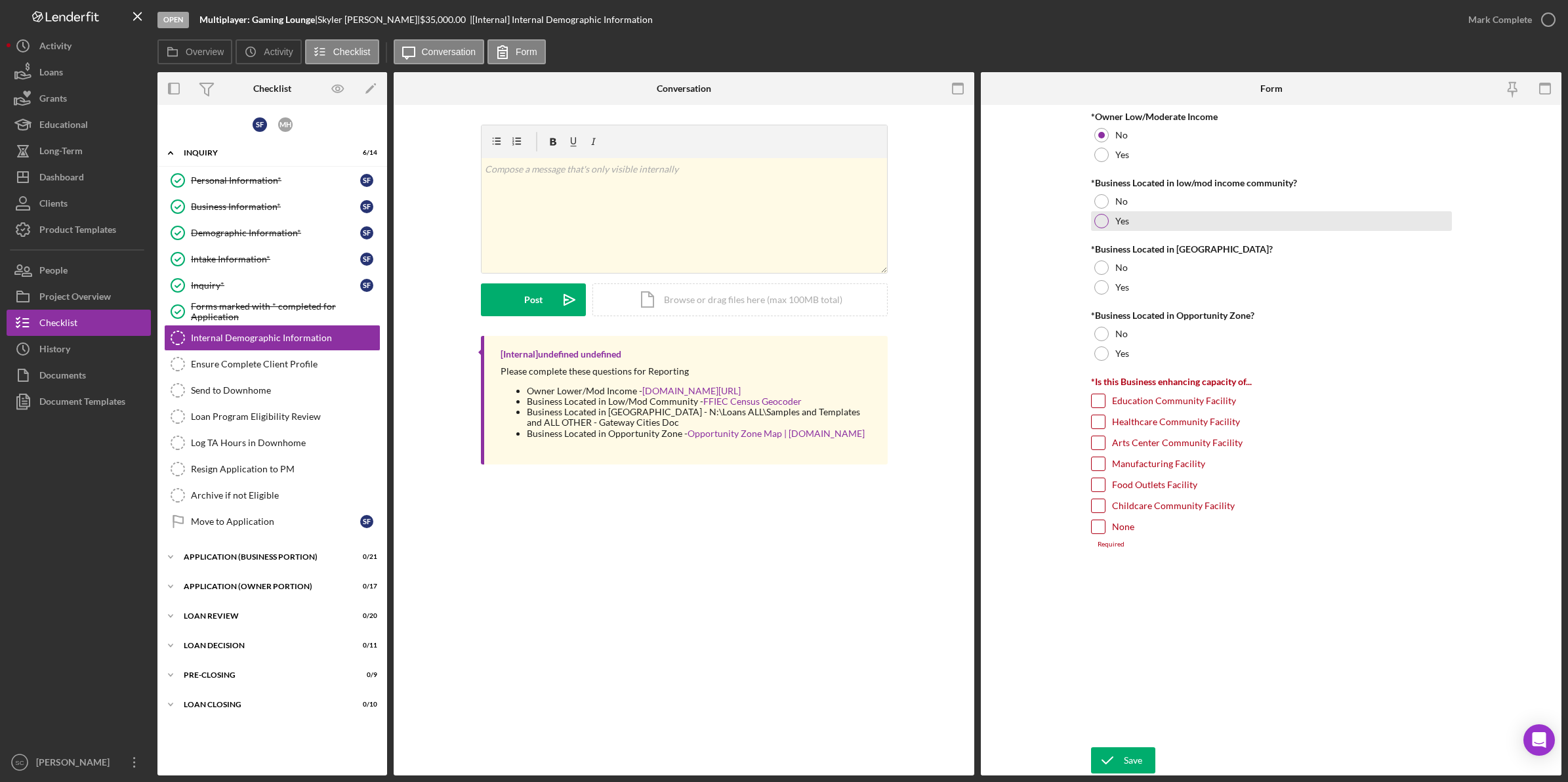
click at [1103, 220] on div at bounding box center [1101, 221] width 14 height 14
click at [1101, 282] on div at bounding box center [1101, 287] width 14 height 14
click at [1099, 353] on div at bounding box center [1101, 354] width 14 height 14
click at [1103, 529] on input "None" at bounding box center [1098, 527] width 13 height 13
checkbox input "true"
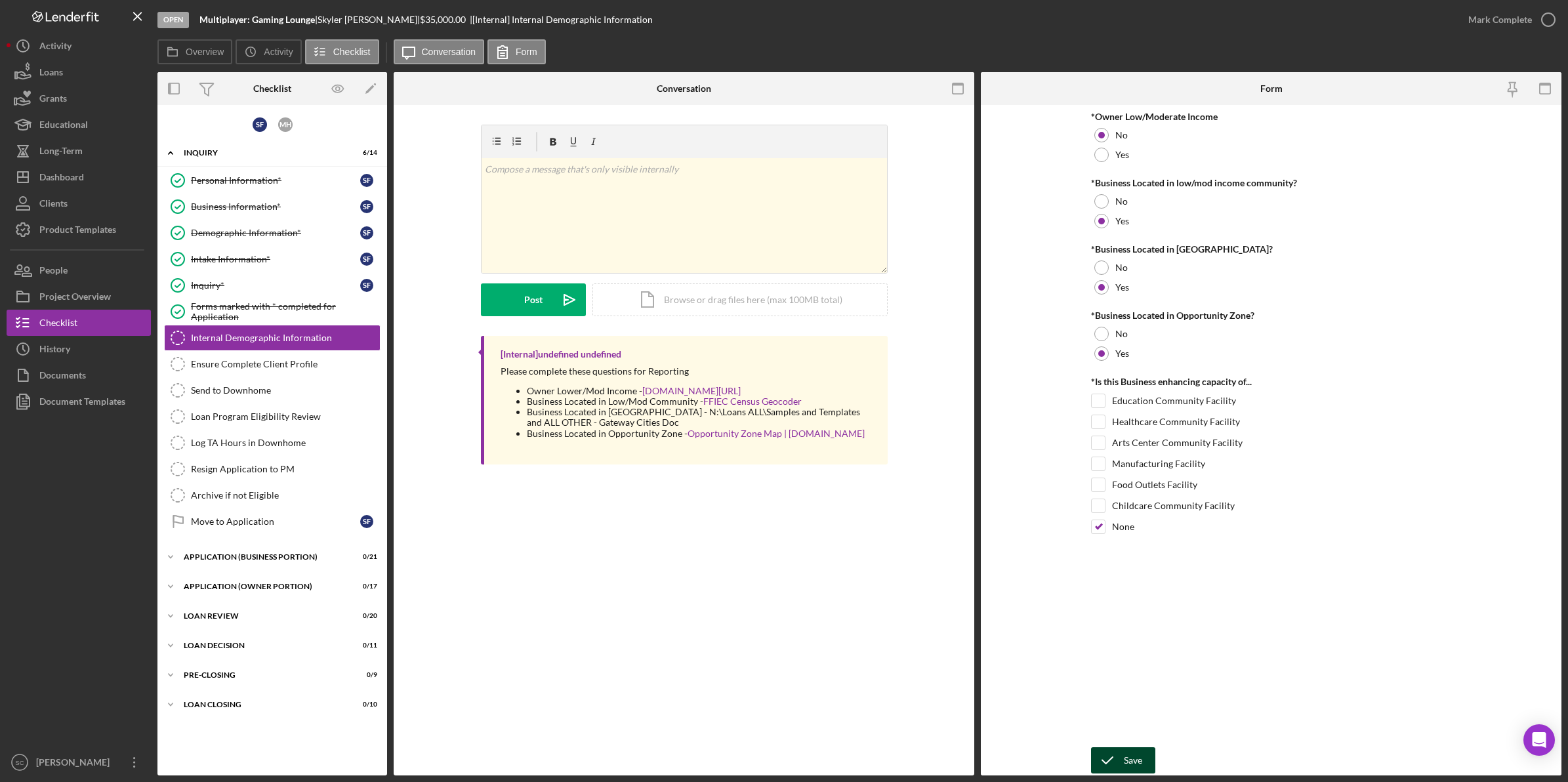
click at [1126, 759] on div "Save" at bounding box center [1133, 760] width 19 height 26
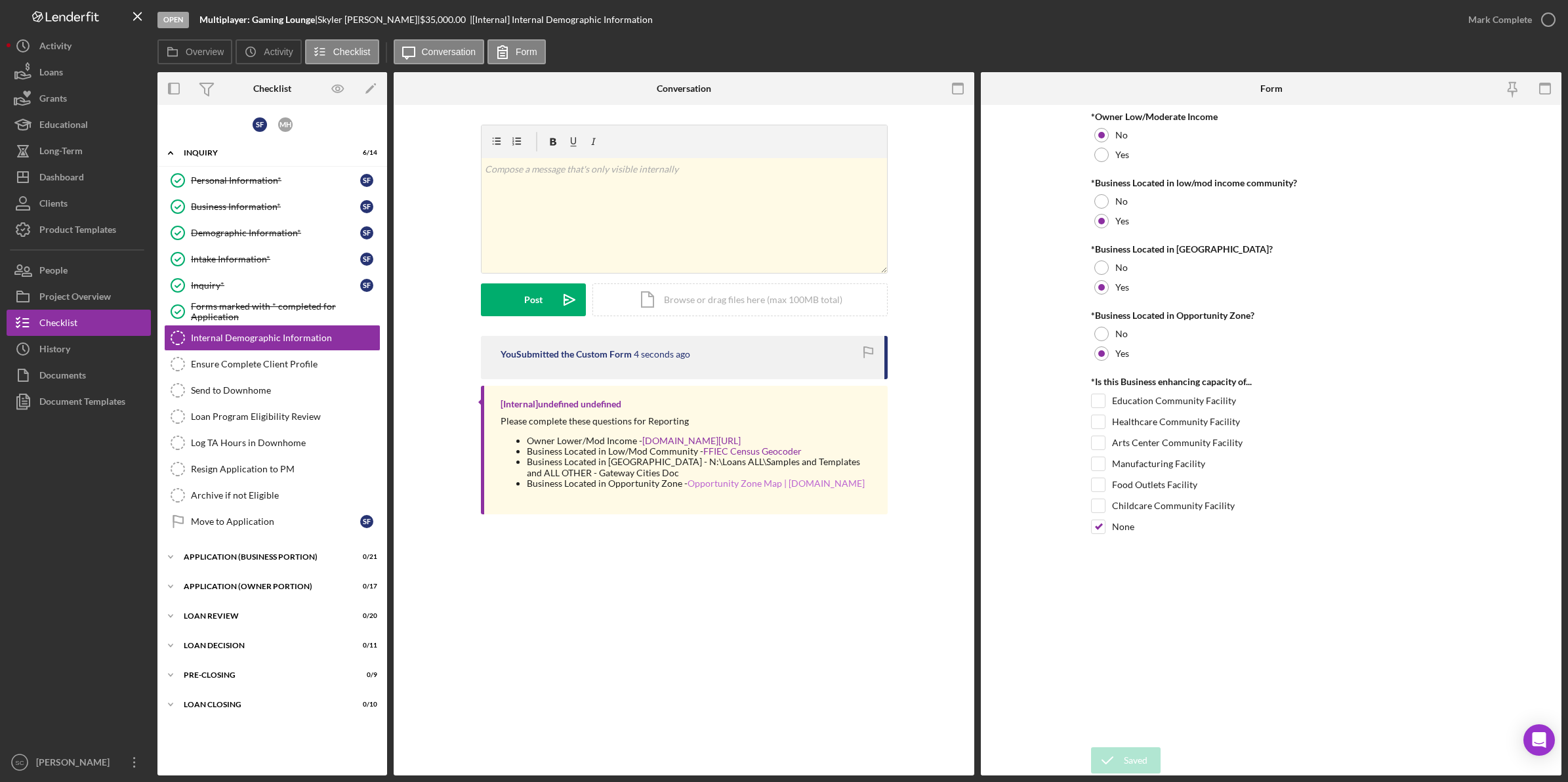
click at [746, 489] on link "Opportunity Zone Map | [DOMAIN_NAME]" at bounding box center [776, 482] width 177 height 11
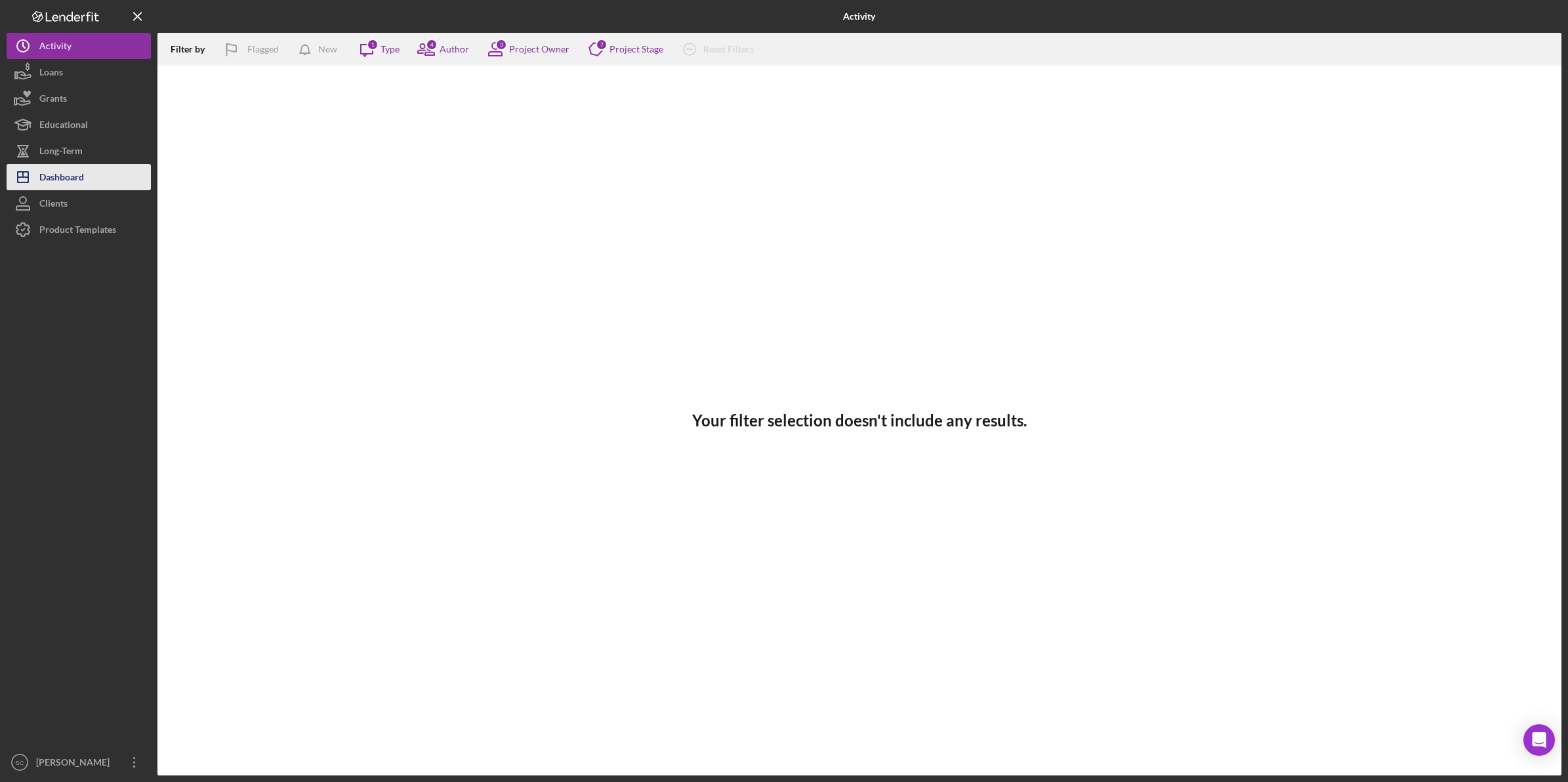
click at [73, 174] on div "Dashboard" at bounding box center [61, 178] width 45 height 29
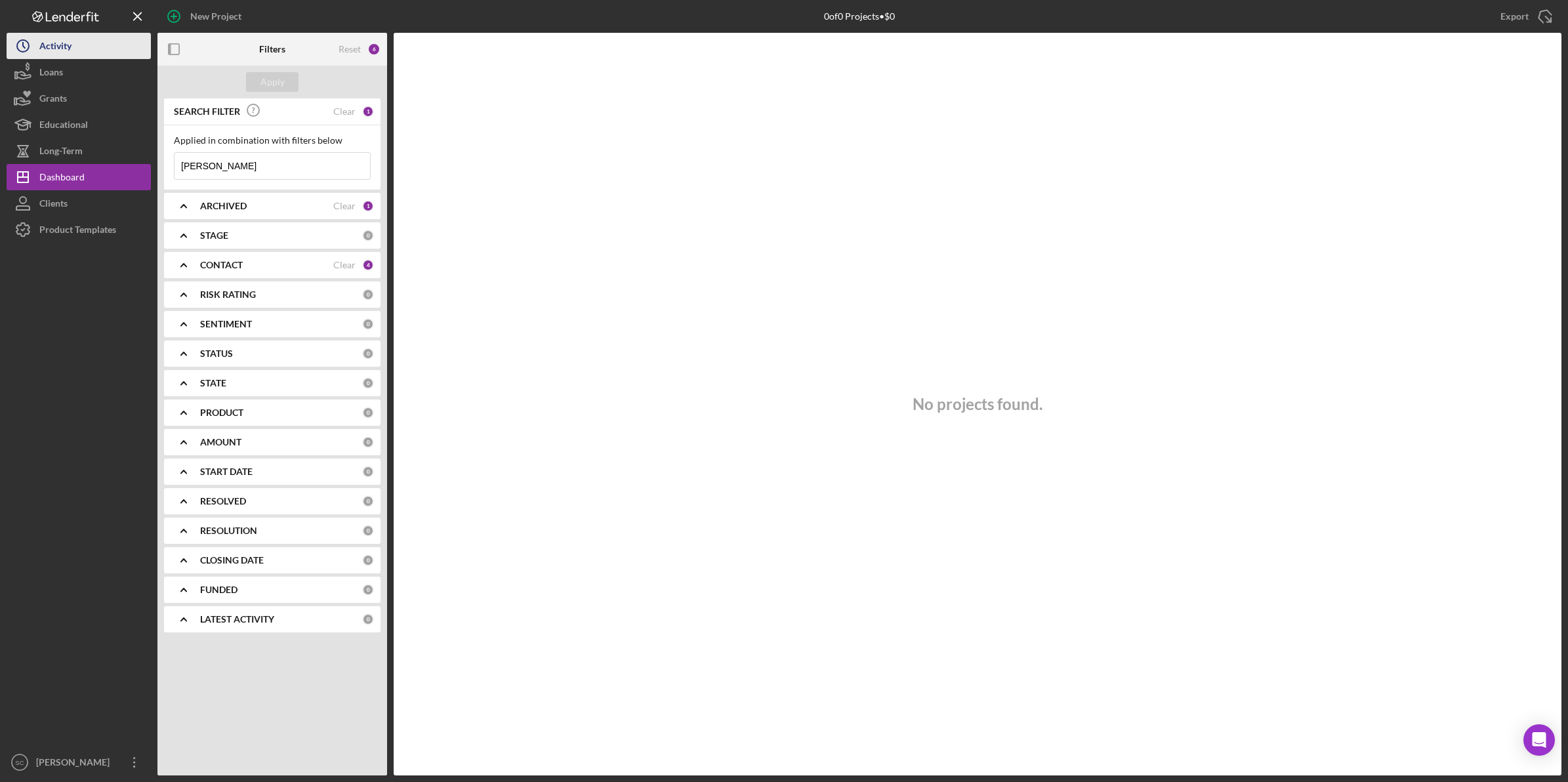
click at [82, 47] on div "New Project 0 of 0 Projects • $0 carrie Export Icon/Export Filters Reset 6 Appl…" at bounding box center [784, 387] width 1555 height 775
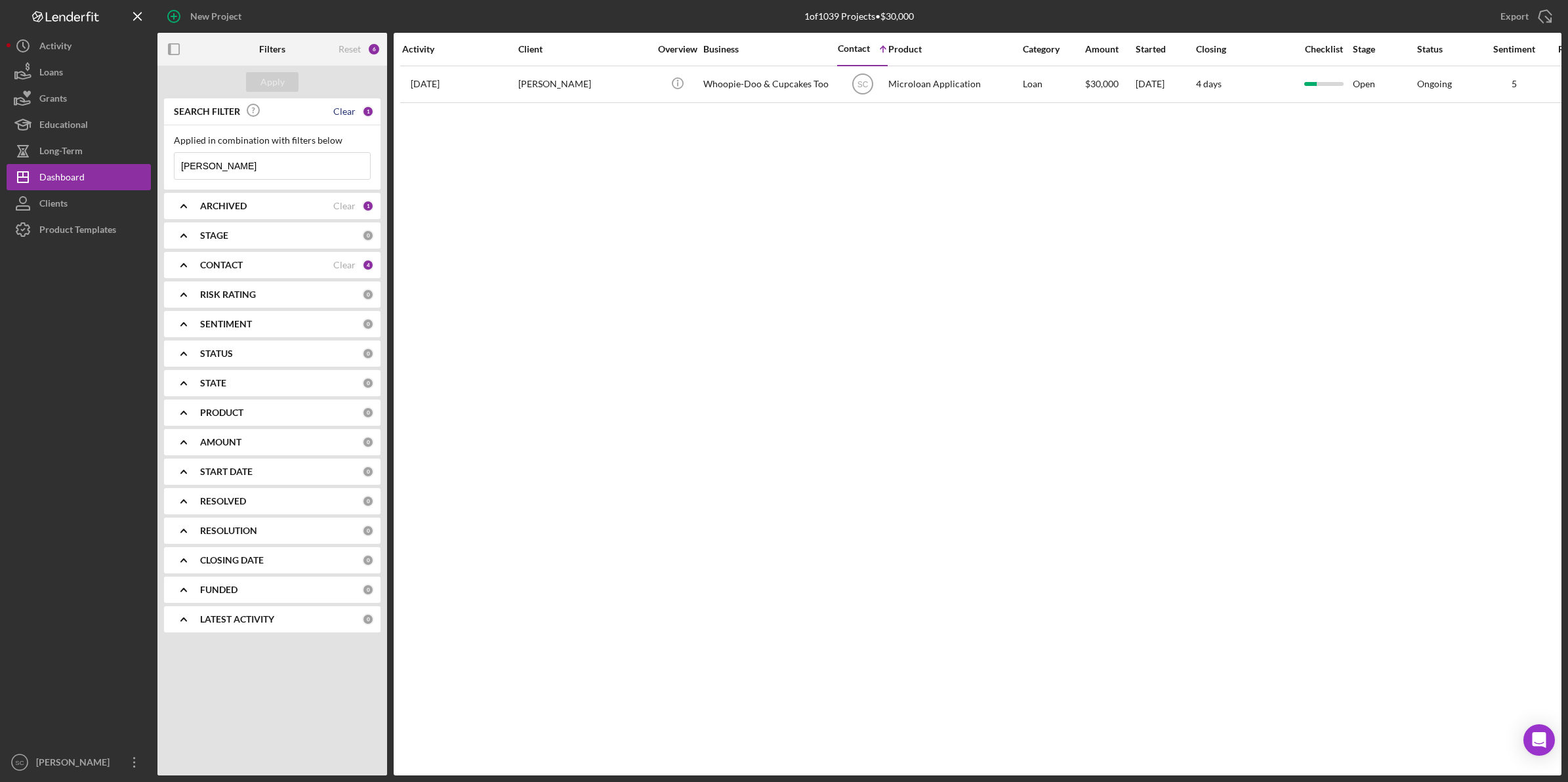
click at [344, 113] on div "Clear" at bounding box center [344, 111] width 23 height 10
click at [85, 172] on button "Icon/Dashboard Dashboard" at bounding box center [78, 177] width 144 height 26
click at [93, 146] on button "Long-Term" at bounding box center [78, 151] width 144 height 26
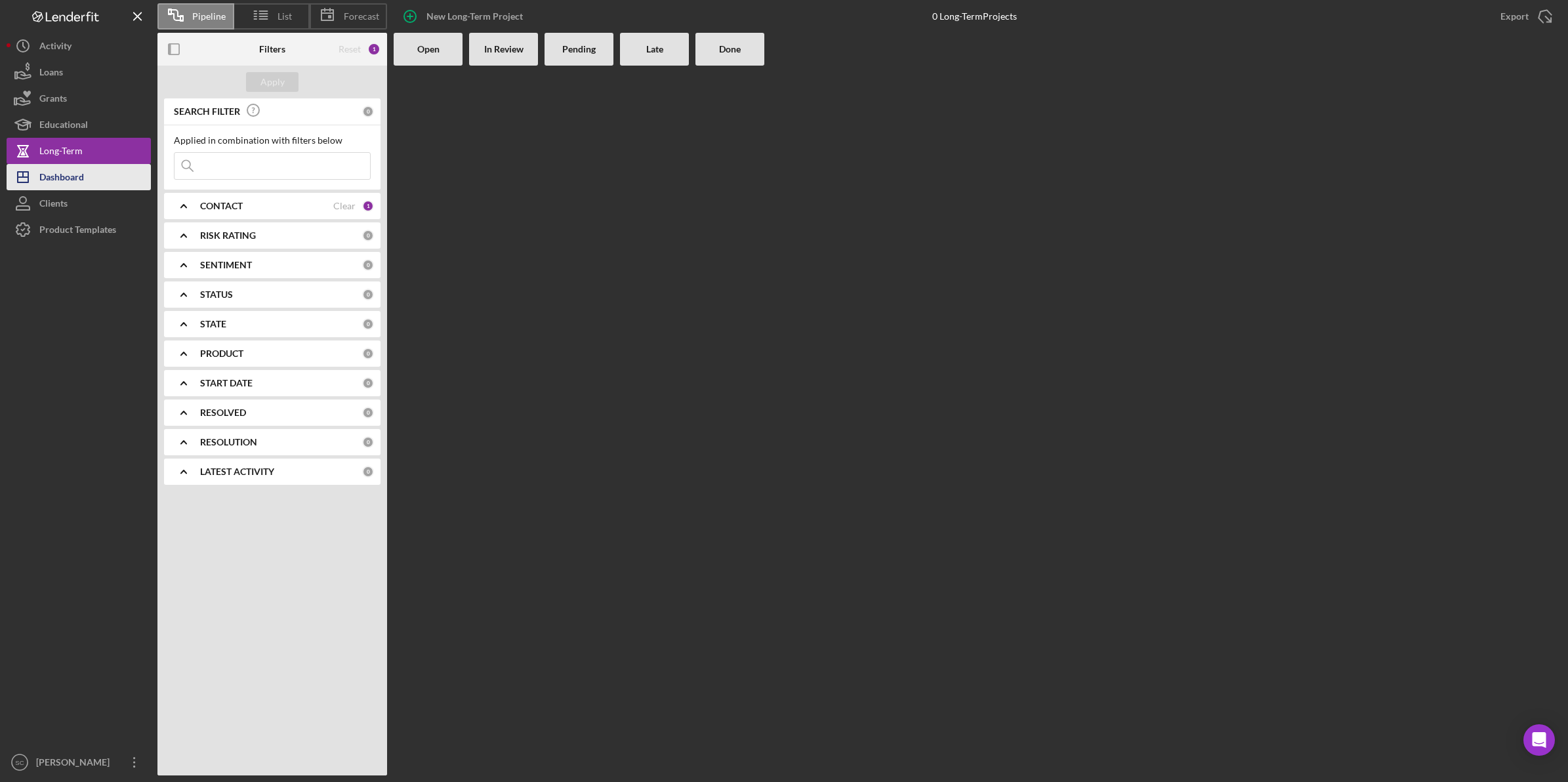
click at [84, 175] on div "Dashboard" at bounding box center [61, 178] width 45 height 29
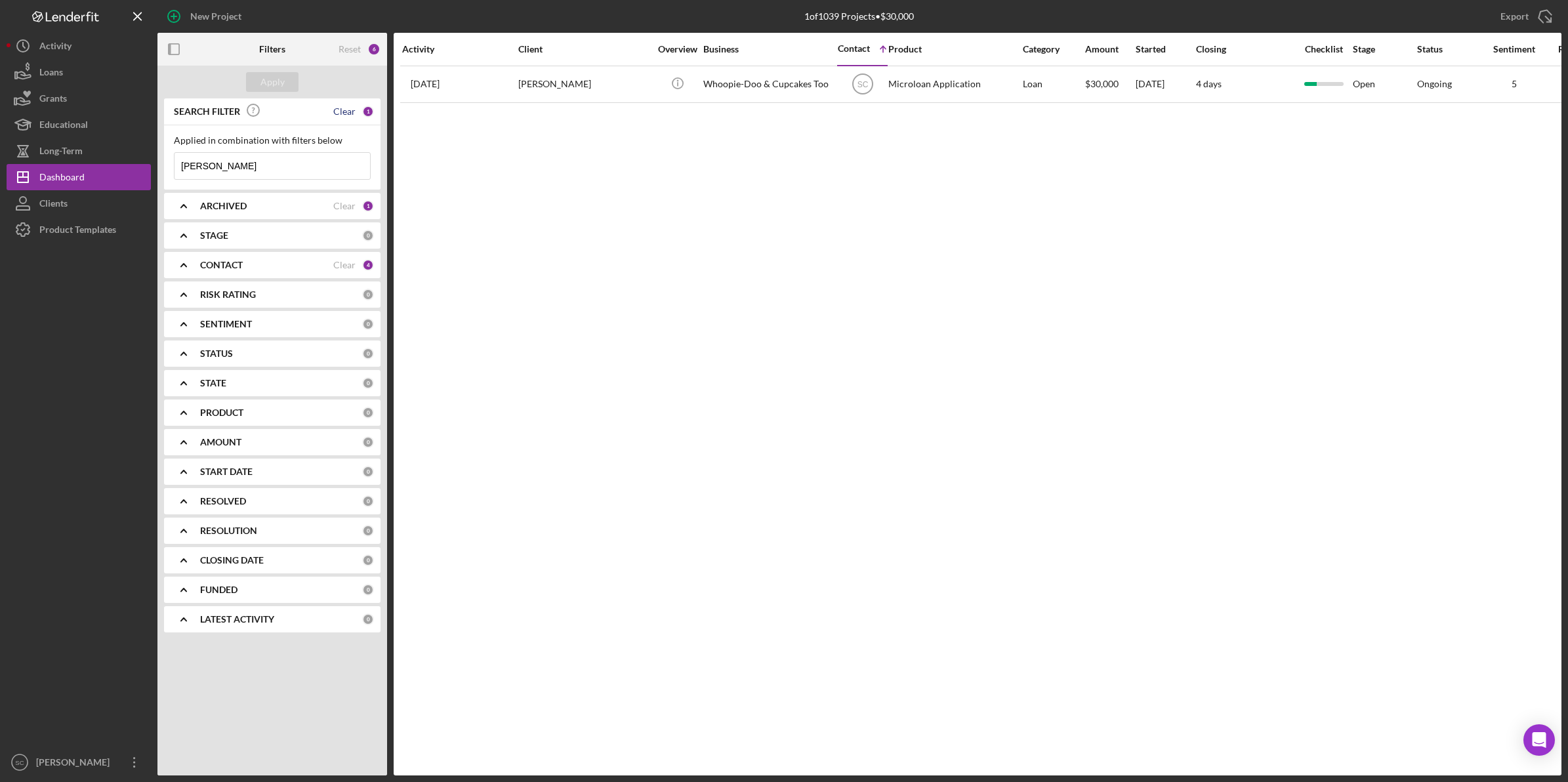
click at [352, 109] on div "Clear" at bounding box center [344, 111] width 23 height 10
click at [279, 77] on div "Apply" at bounding box center [272, 82] width 24 height 19
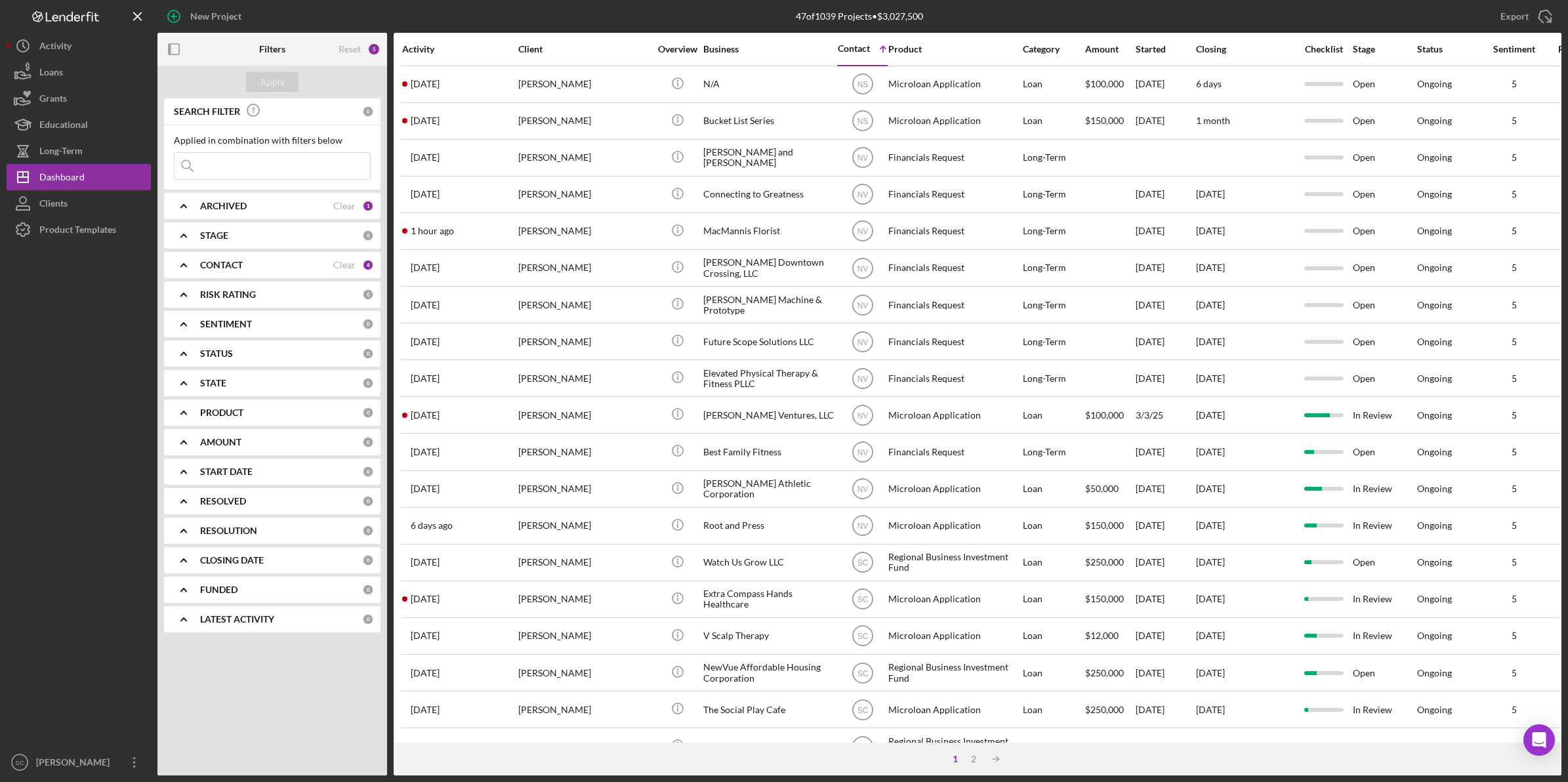
click at [859, 49] on div "Contact" at bounding box center [853, 48] width 32 height 10
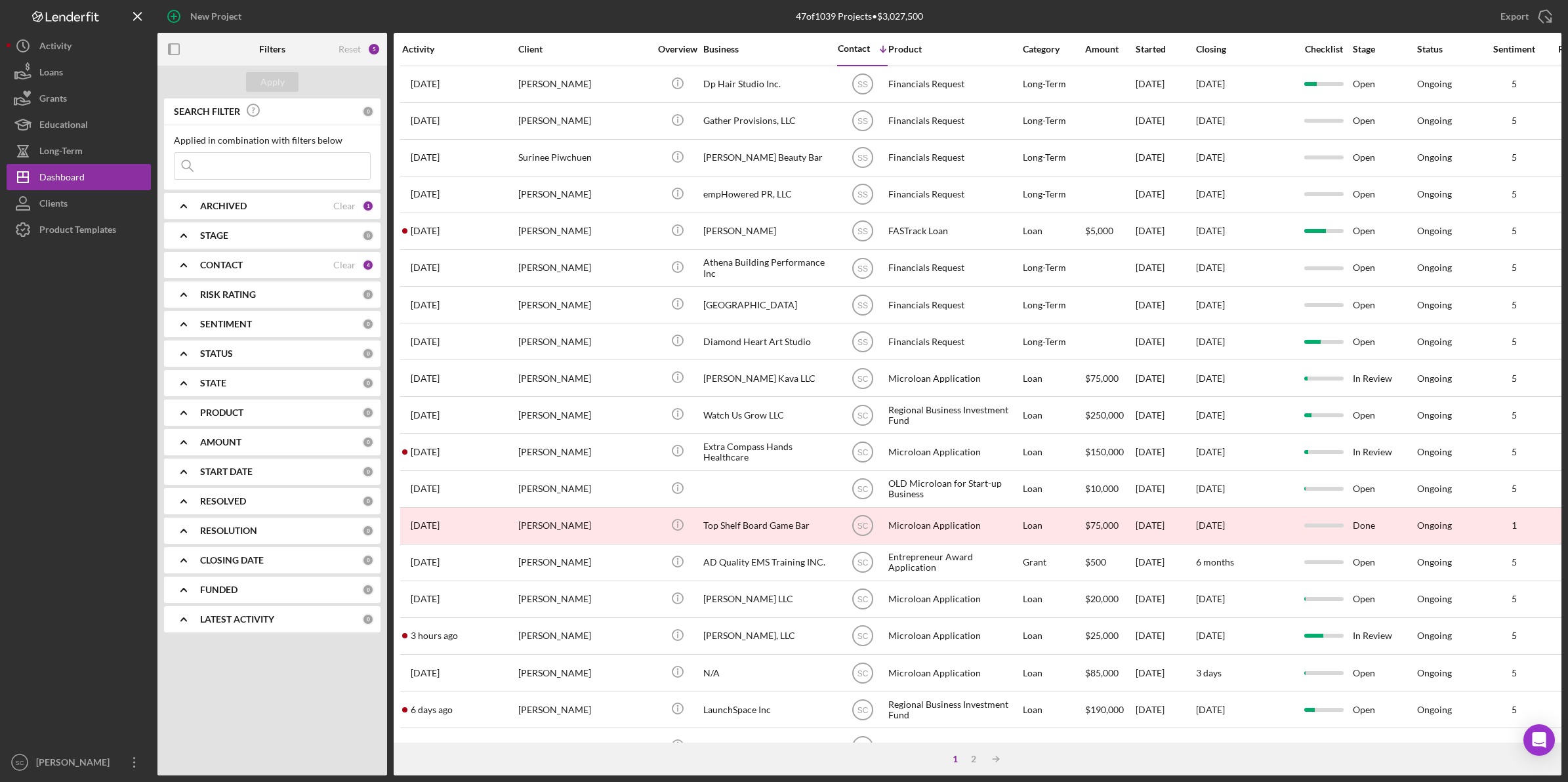
click at [280, 268] on div "CONTACT" at bounding box center [267, 265] width 133 height 10
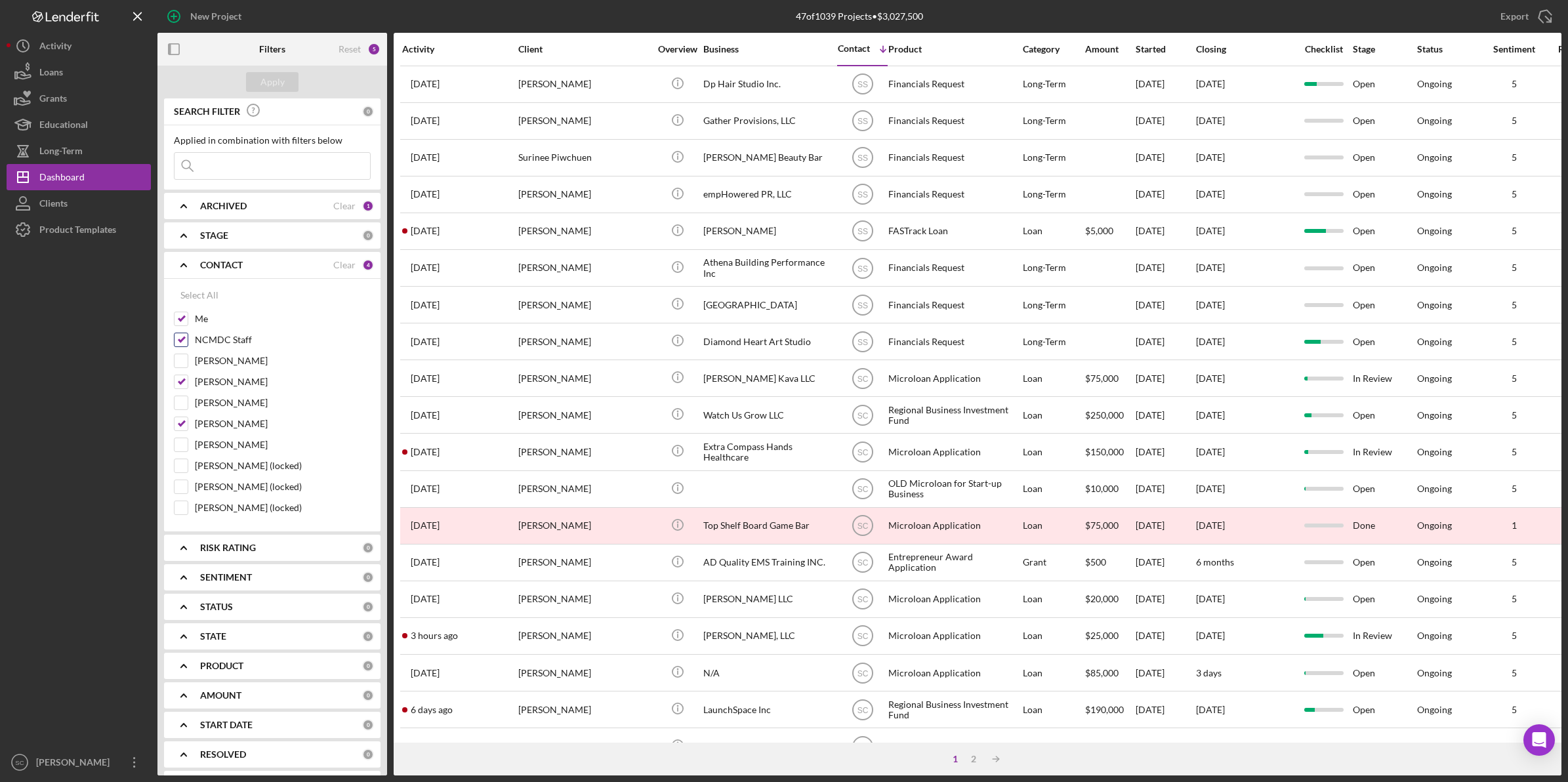
click at [183, 342] on input "NCMDC Staff" at bounding box center [181, 340] width 13 height 13
checkbox input "false"
click at [289, 85] on button "Apply" at bounding box center [272, 82] width 52 height 19
click at [234, 670] on b "PRODUCT" at bounding box center [221, 666] width 43 height 10
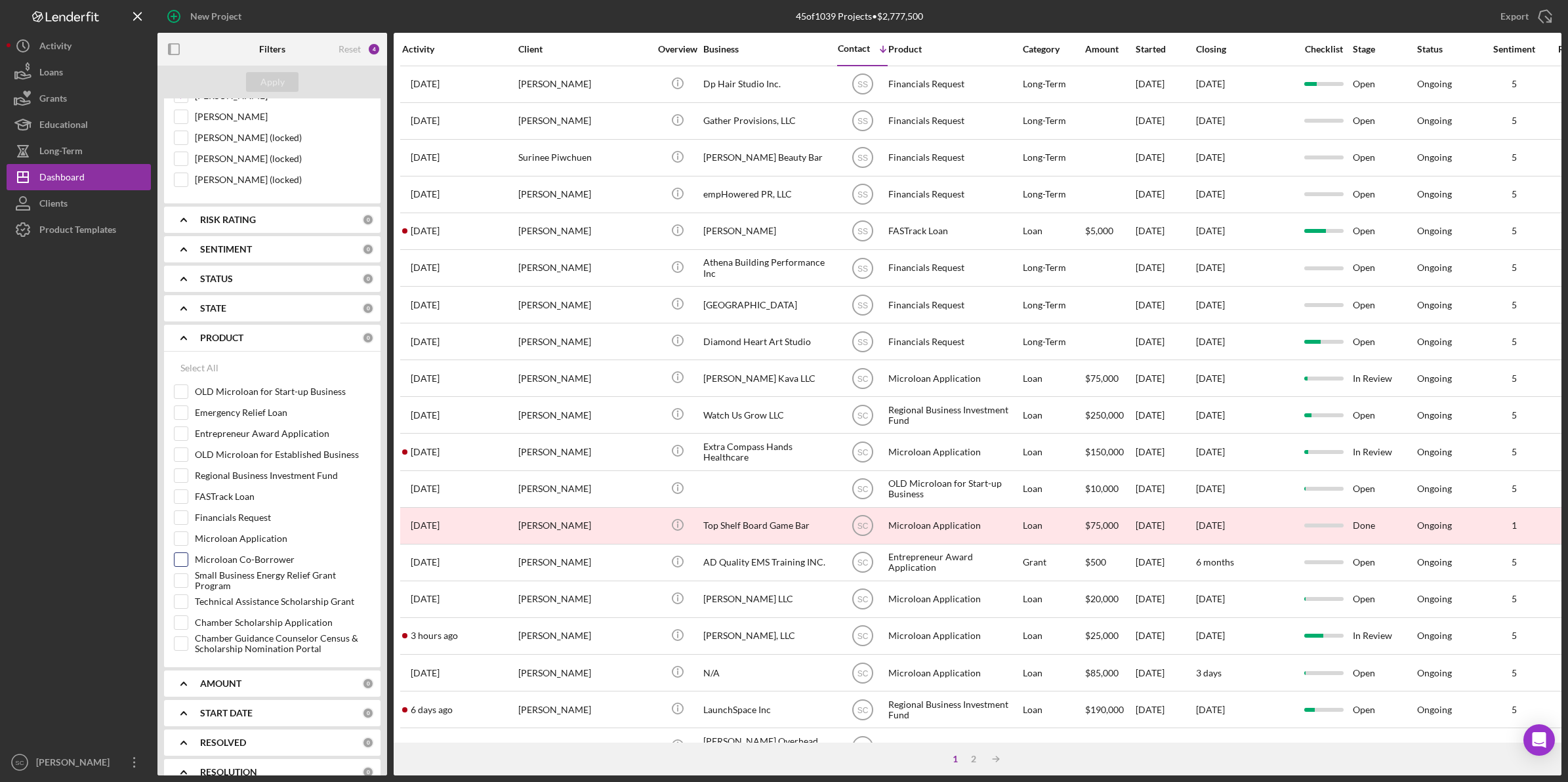
click at [178, 563] on input "Microloan Co-Borrower" at bounding box center [181, 560] width 13 height 13
checkbox input "true"
click at [184, 545] on input "Microloan Application" at bounding box center [181, 539] width 13 height 13
checkbox input "true"
click at [178, 482] on input "Regional Business Investment Fund" at bounding box center [181, 476] width 13 height 13
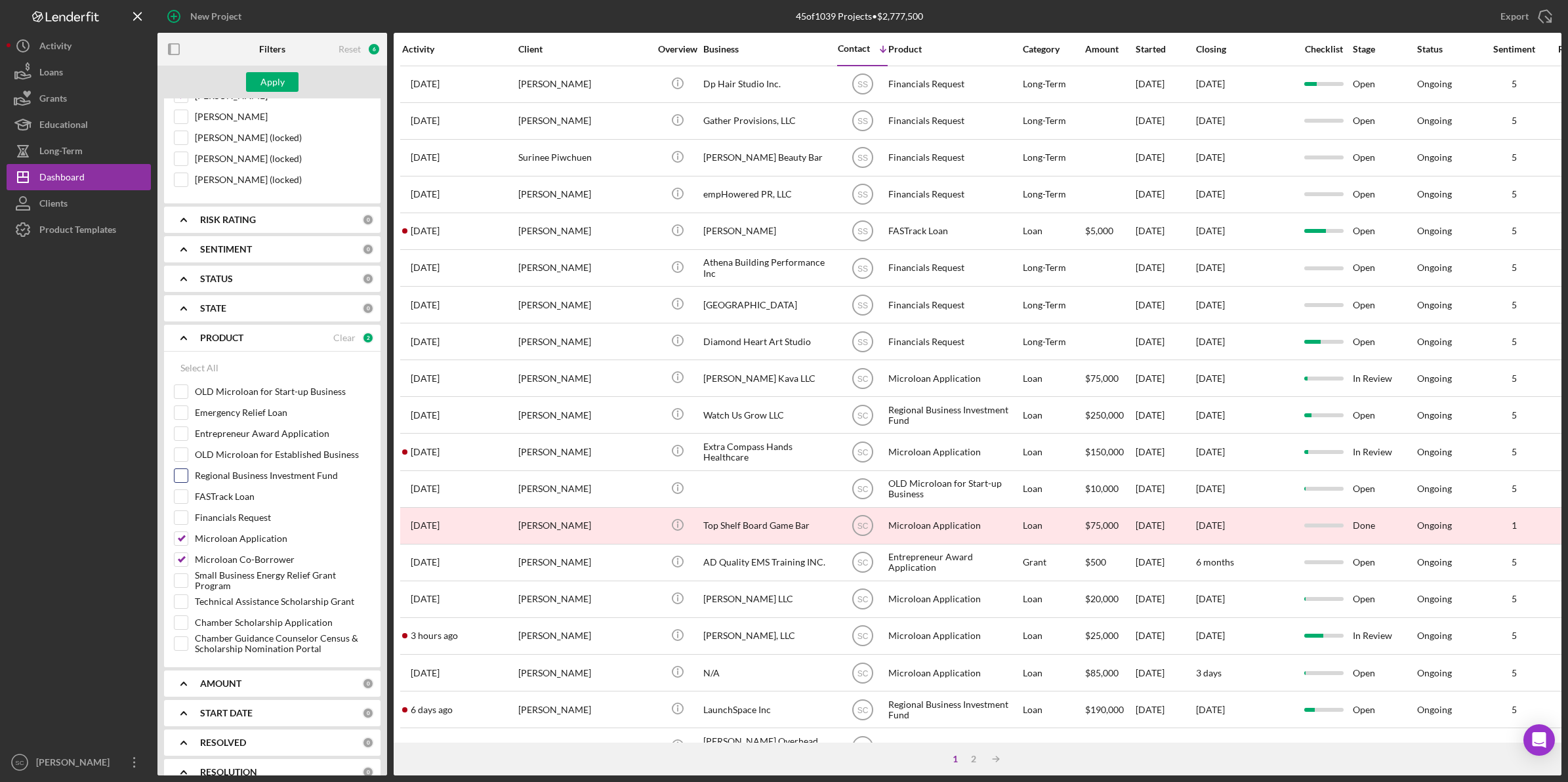
checkbox input "true"
click at [269, 74] on div "Apply" at bounding box center [272, 82] width 24 height 19
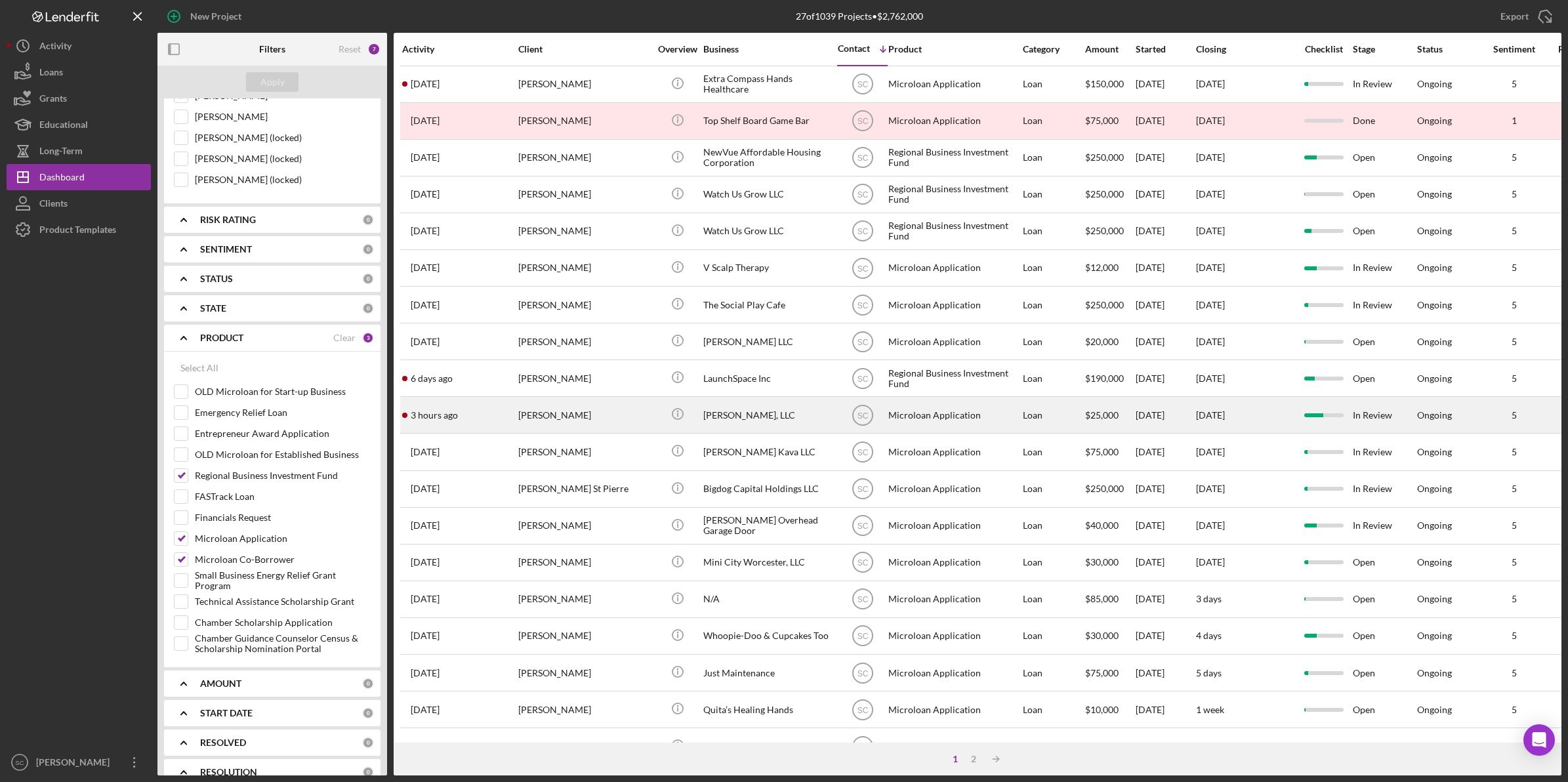
click at [739, 409] on div "Monique Trammell, LLC" at bounding box center [769, 414] width 131 height 35
